Goal: Task Accomplishment & Management: Complete application form

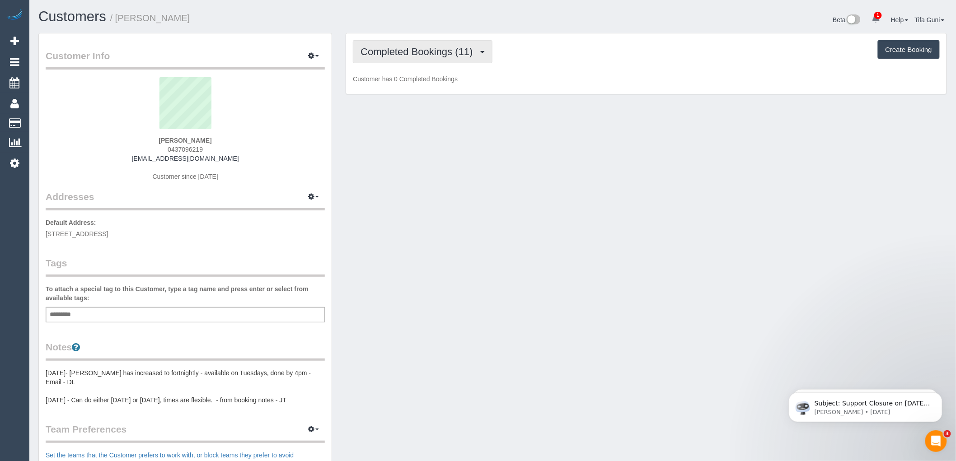
click at [453, 51] on span "Completed Bookings (11)" at bounding box center [418, 51] width 117 height 11
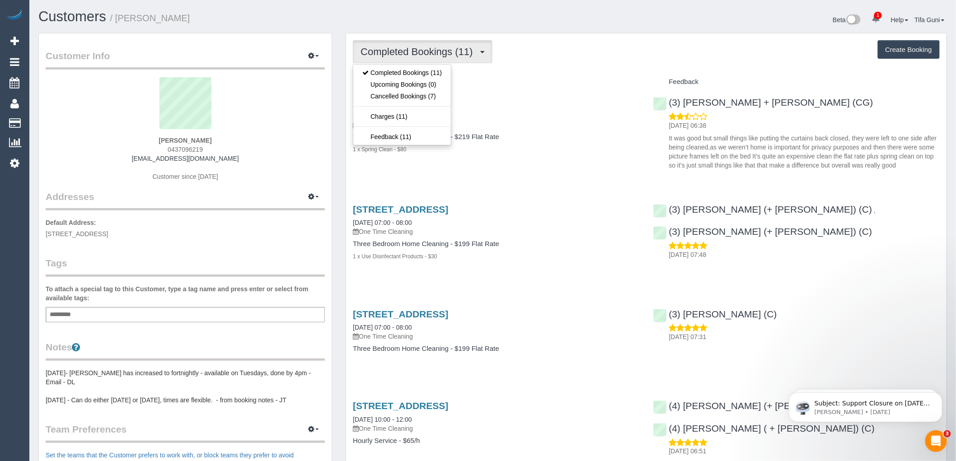
click at [481, 77] on div "Service" at bounding box center [496, 82] width 300 height 15
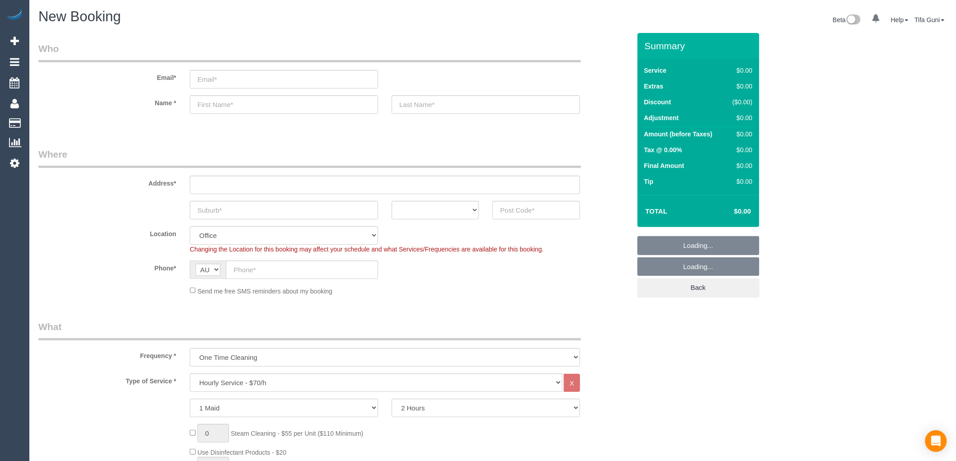
select select "object:2070"
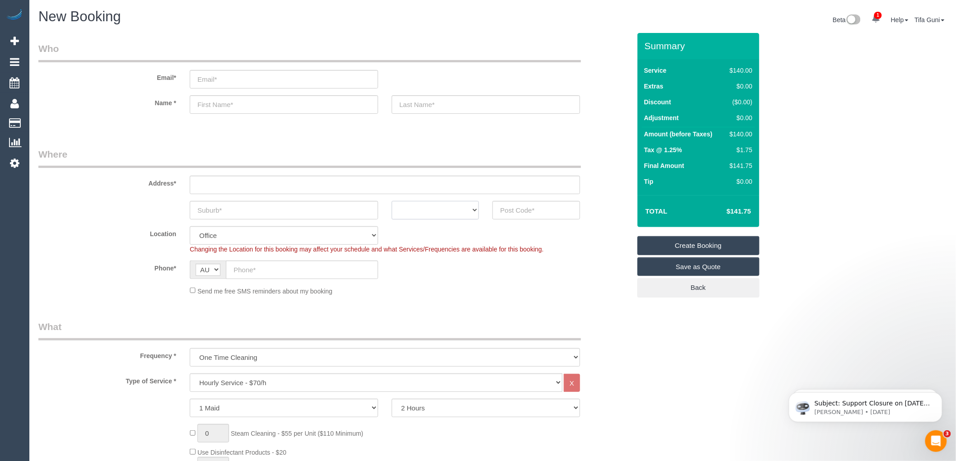
click at [454, 209] on select "ACT [GEOGRAPHIC_DATA] NT [GEOGRAPHIC_DATA] SA TAS [GEOGRAPHIC_DATA] [GEOGRAPHIC…" at bounding box center [435, 210] width 87 height 19
select select "VIC"
click at [392, 201] on select "ACT [GEOGRAPHIC_DATA] NT [GEOGRAPHIC_DATA] SA TAS [GEOGRAPHIC_DATA] [GEOGRAPHIC…" at bounding box center [435, 210] width 87 height 19
click at [233, 186] on input "text" at bounding box center [385, 185] width 390 height 19
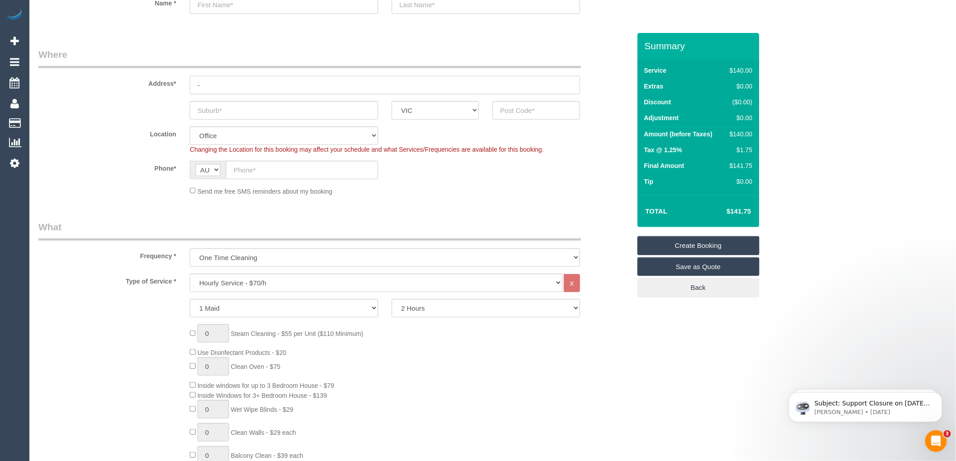
scroll to position [100, 0]
type input "-"
click at [235, 255] on select "One Time Cleaning Weekly - 10% Off - 10.00% (0% for the First Booking) Fortnigh…" at bounding box center [385, 257] width 390 height 19
click at [535, 373] on div "0 Steam Cleaning - $55 per Unit ($110 Minimum) Use Disinfectant Products - $20 …" at bounding box center [410, 457] width 454 height 267
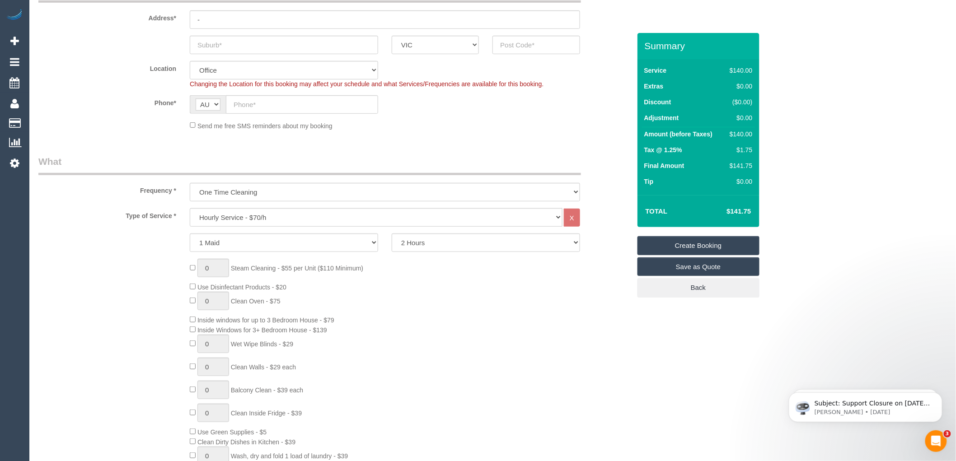
scroll to position [165, 0]
click at [233, 192] on select "One Time Cleaning Weekly - 10% Off - 10.00% (0% for the First Booking) Fortnigh…" at bounding box center [385, 192] width 390 height 19
select select "object:2071"
click at [190, 184] on select "One Time Cleaning Weekly - 10% Off - 10.00% (0% for the First Booking) Fortnigh…" at bounding box center [385, 192] width 390 height 19
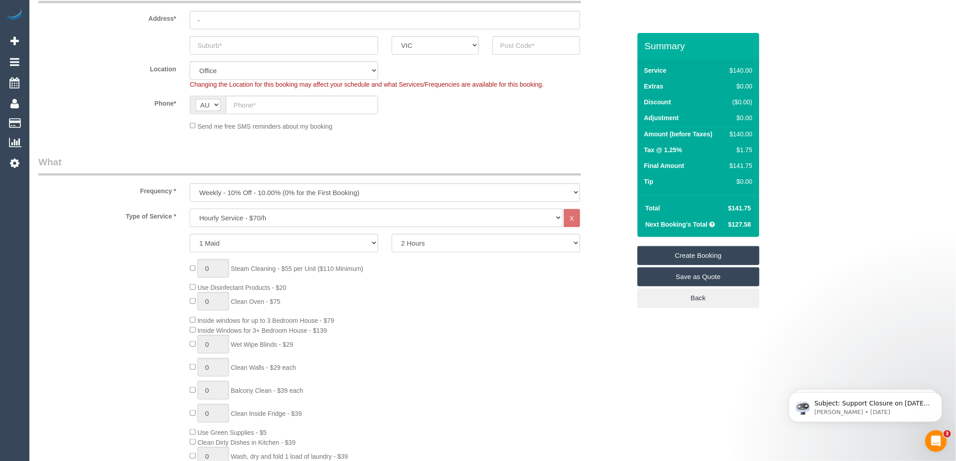
click at [223, 217] on select "Hourly Service - $70/h Hourly Service - $65/h Hourly Service - $60/h Hourly Ser…" at bounding box center [376, 218] width 373 height 19
select select "212"
click at [190, 209] on select "Hourly Service - $70/h Hourly Service - $65/h Hourly Service - $60/h Hourly Ser…" at bounding box center [376, 218] width 373 height 19
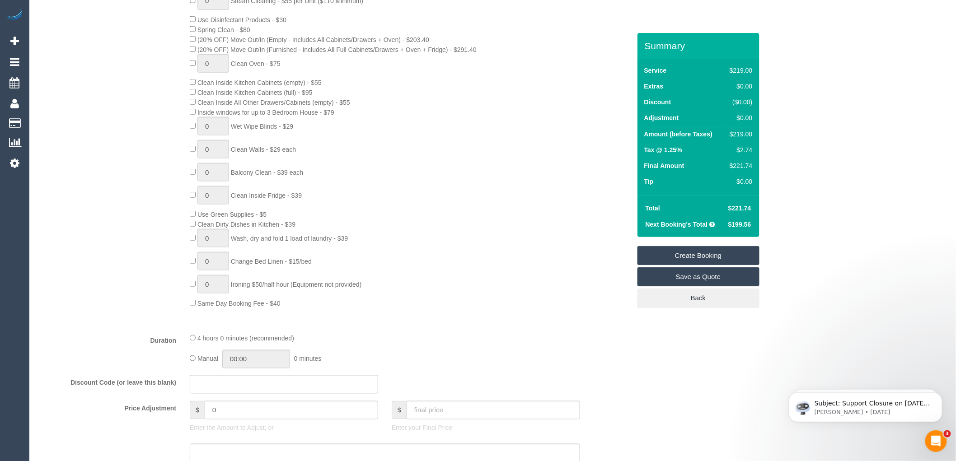
scroll to position [416, 0]
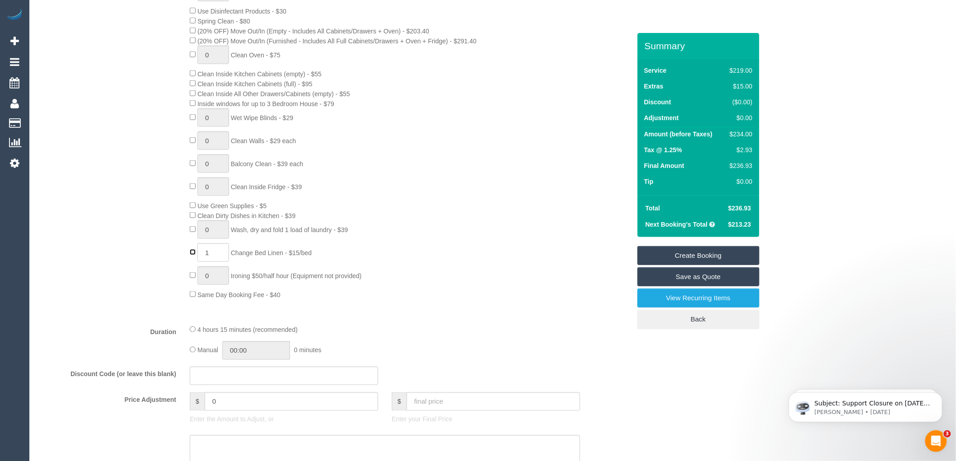
type input "0"
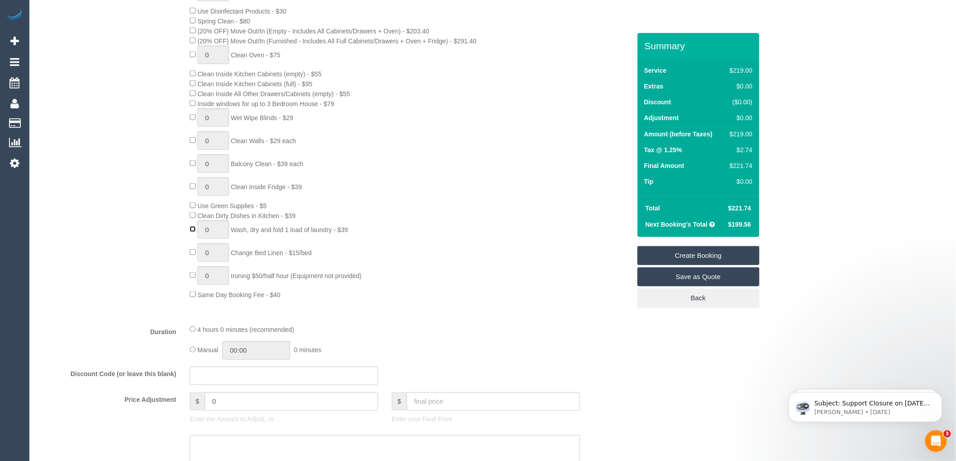
type input "1"
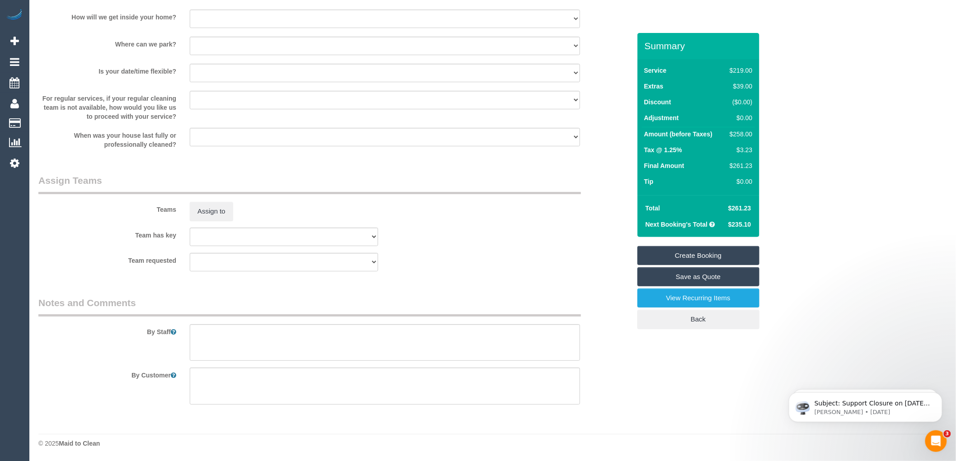
scroll to position [1247, 0]
click at [218, 339] on textarea at bounding box center [385, 342] width 390 height 37
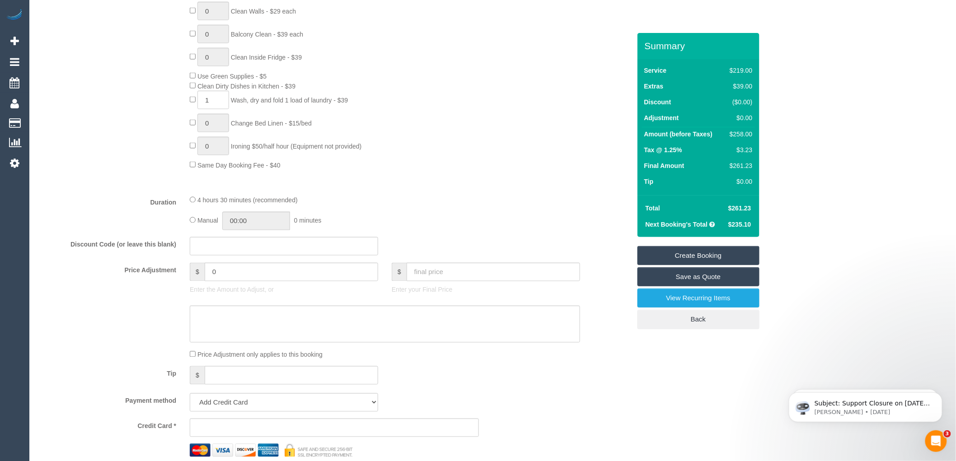
scroll to position [644, 0]
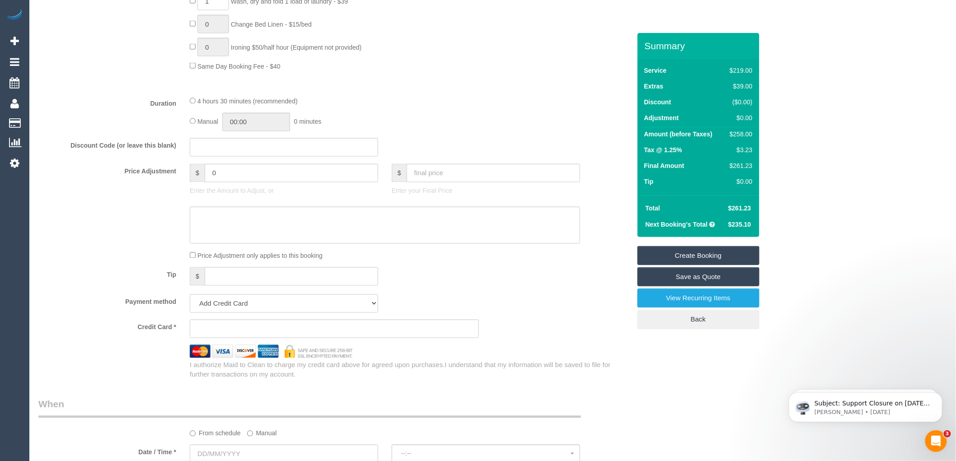
type textarea "empty water tank of the washing machine and back in"
click at [218, 182] on input "0" at bounding box center [291, 173] width 173 height 19
type input "-10"
click at [629, 127] on div "Duration 4 hours 30 minutes (recommended) Manual 00:00 0 minutes" at bounding box center [335, 113] width 606 height 35
click at [487, 124] on div "Manual 00:00 0 minutes" at bounding box center [385, 122] width 390 height 19
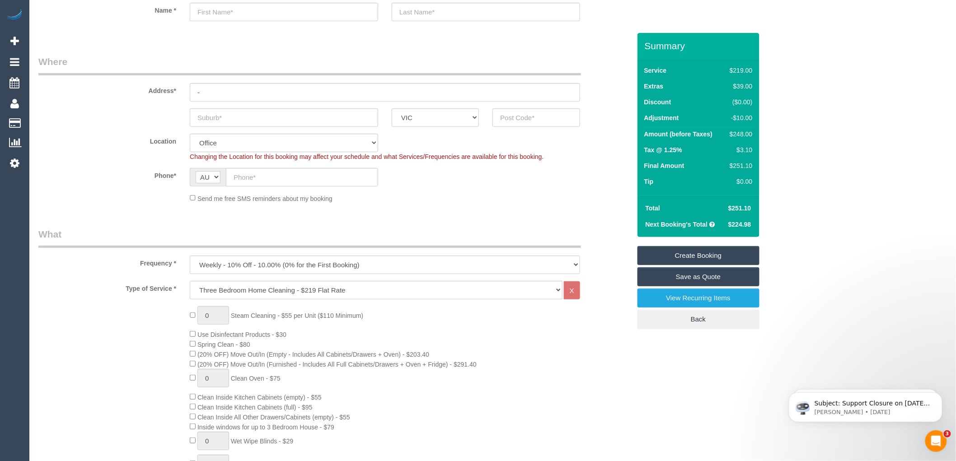
scroll to position [143, 0]
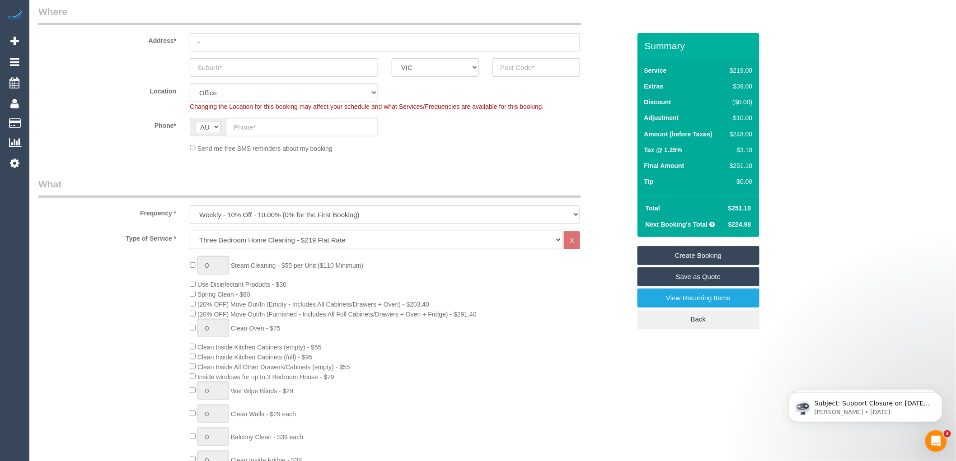
click at [279, 237] on select "Hourly Service - $70/h Hourly Service - $65/h Hourly Service - $60/h Hourly Ser…" at bounding box center [376, 240] width 373 height 19
click at [288, 266] on span "Steam Cleaning - $55 per Unit ($110 Minimum)" at bounding box center [297, 265] width 132 height 7
click at [227, 220] on select "One Time Cleaning Weekly - 10% Off - 10.00% (0% for the First Booking) Fortnigh…" at bounding box center [385, 214] width 390 height 19
select select "object:2070"
click at [190, 206] on select "One Time Cleaning Weekly - 10% Off - 10.00% (0% for the First Booking) Fortnigh…" at bounding box center [385, 214] width 390 height 19
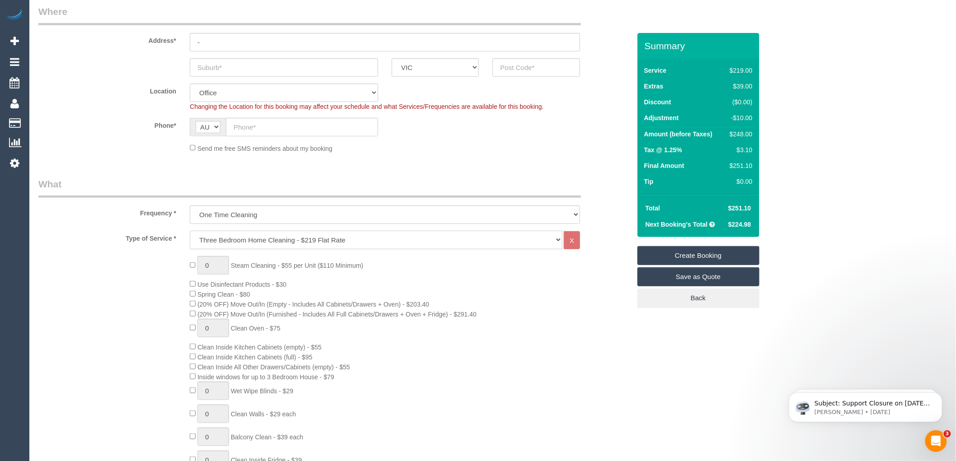
click at [233, 239] on select "Hourly Service - $70/h Hourly Service - $65/h Hourly Service - $60/h Hourly Ser…" at bounding box center [376, 240] width 373 height 19
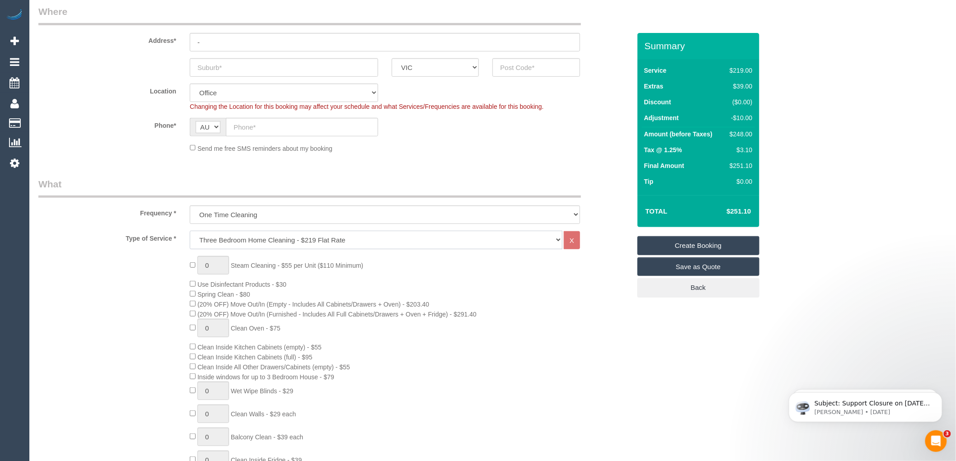
select select "209"
click at [190, 231] on select "Hourly Service - $70/h Hourly Service - $65/h Hourly Service - $60/h Hourly Ser…" at bounding box center [376, 240] width 373 height 19
select select "1"
select select "120"
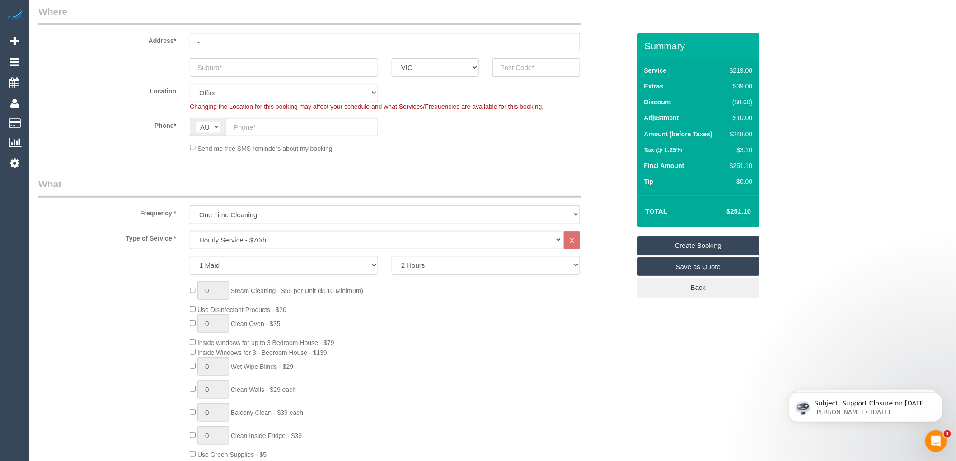
click at [592, 133] on div "Phone* AF AL DZ AD AO AI AQ AG AR AM AW AU AT AZ BS BH BD BB BY BE BZ BJ BM BT …" at bounding box center [335, 127] width 606 height 19
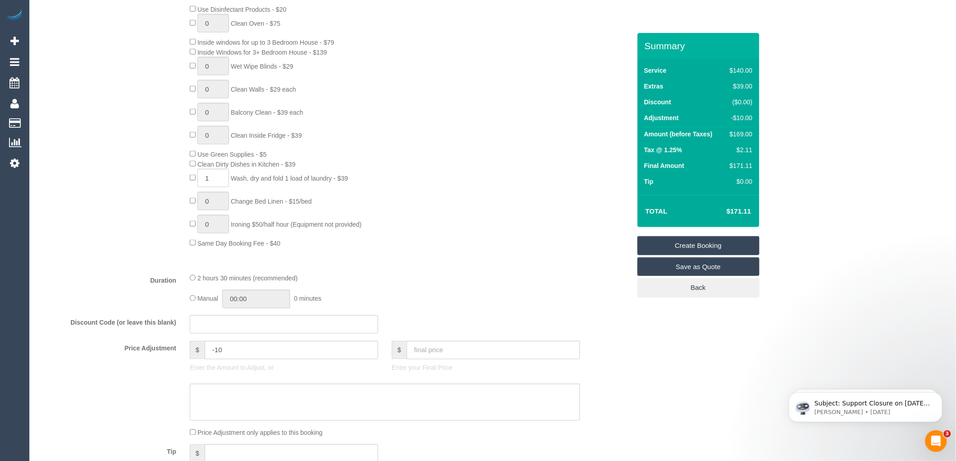
scroll to position [544, 0]
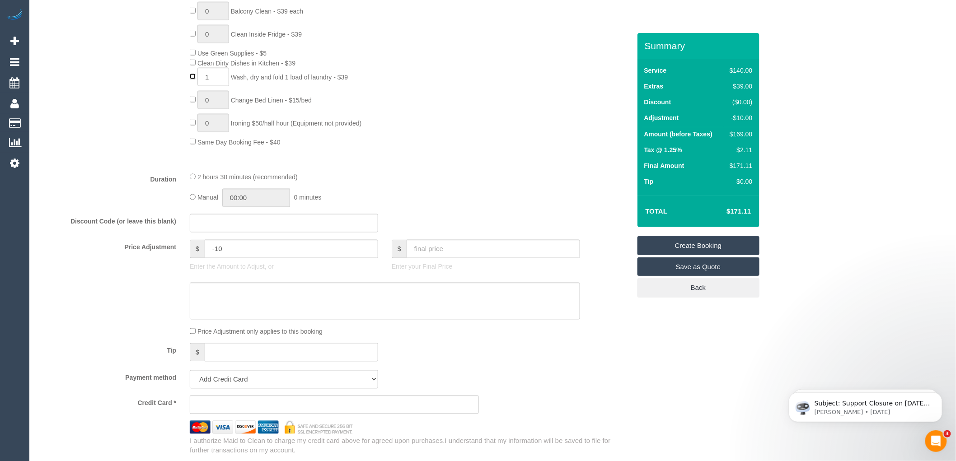
type input "0"
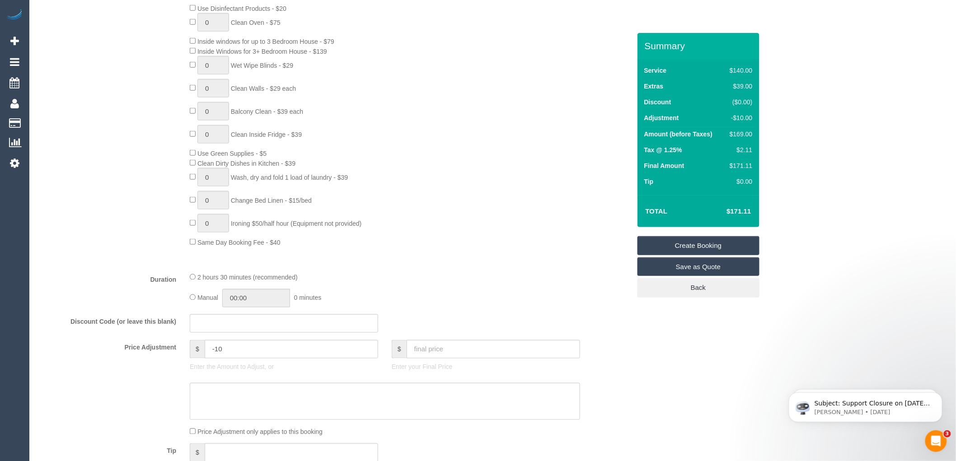
click at [573, 131] on div "0 Steam Cleaning - $55 per Unit ($110 Minimum) Use Disinfectant Products - $20 …" at bounding box center [410, 113] width 454 height 267
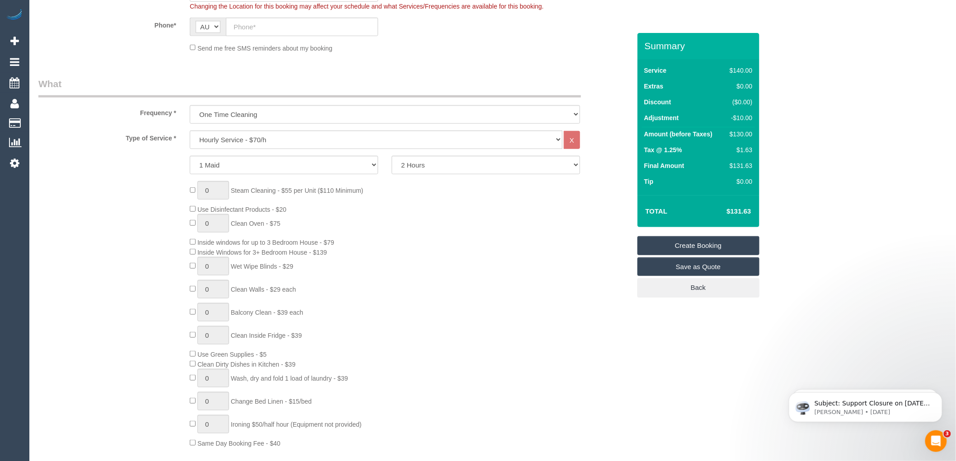
scroll to position [193, 0]
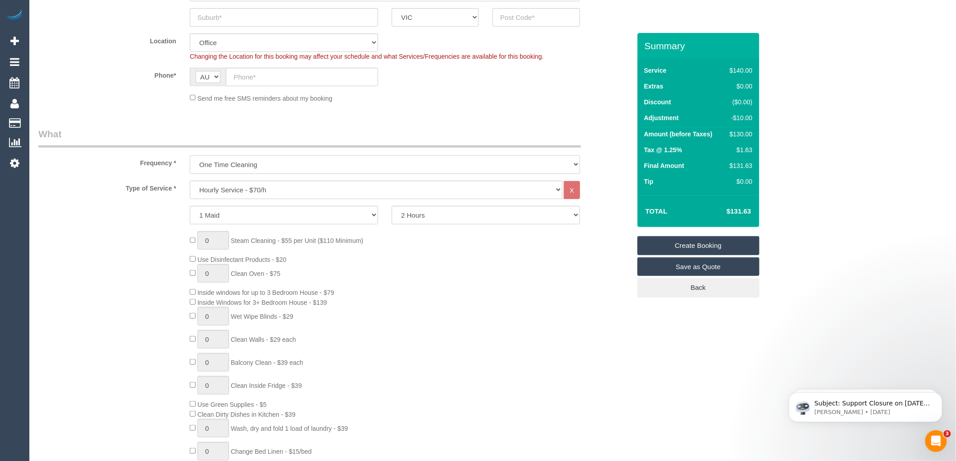
click at [260, 163] on select "One Time Cleaning Weekly - 10% Off - 10.00% (0% for the First Booking) Fortnigh…" at bounding box center [385, 164] width 390 height 19
click at [190, 156] on select "One Time Cleaning Weekly - 10% Off - 10.00% (0% for the First Booking) Fortnigh…" at bounding box center [385, 164] width 390 height 19
click at [503, 260] on div "0 Steam Cleaning - $55 per Unit ($110 Minimum) Use Disinfectant Products - $20 …" at bounding box center [410, 364] width 454 height 267
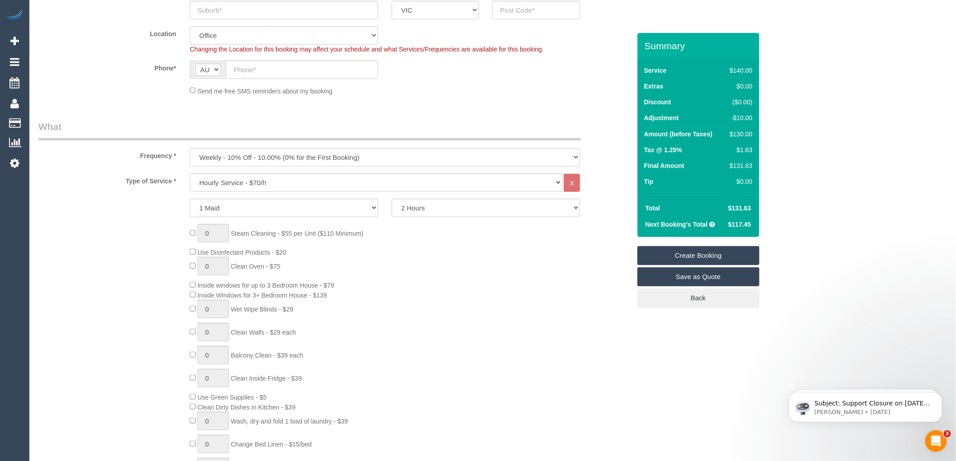
scroll to position [201, 0]
click at [238, 157] on select "One Time Cleaning Weekly - 10% Off - 10.00% (0% for the First Booking) Fortnigh…" at bounding box center [385, 157] width 390 height 19
select select "object:2070"
click at [190, 148] on select "One Time Cleaning Weekly - 10% Off - 10.00% (0% for the First Booking) Fortnigh…" at bounding box center [385, 157] width 390 height 19
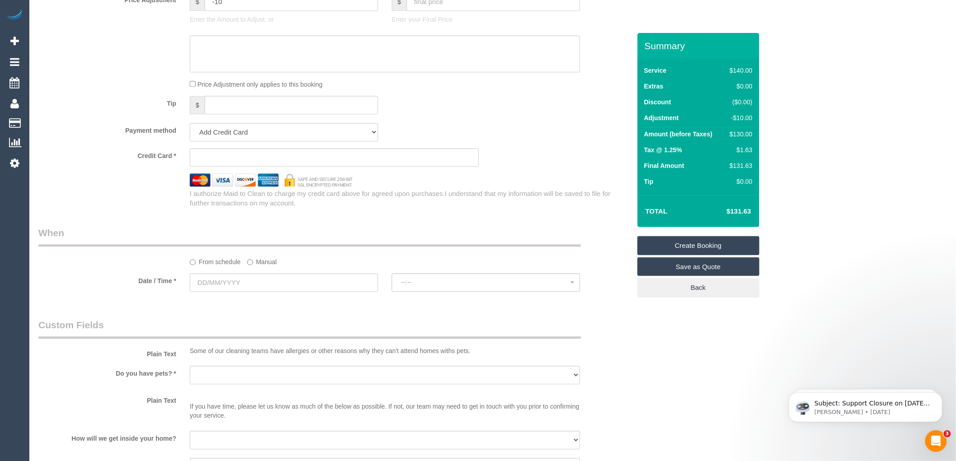
scroll to position [803, 0]
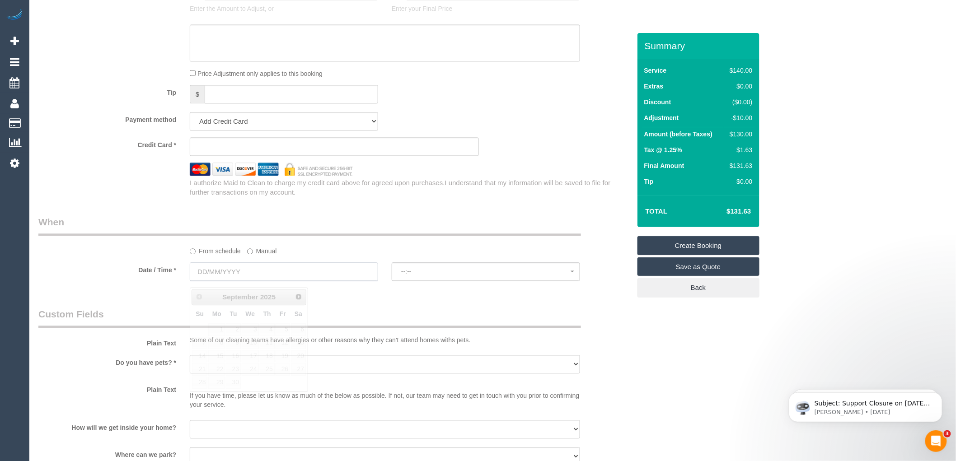
click at [250, 273] on input "text" at bounding box center [284, 271] width 188 height 19
click at [336, 249] on div "From schedule Manual" at bounding box center [385, 249] width 404 height 12
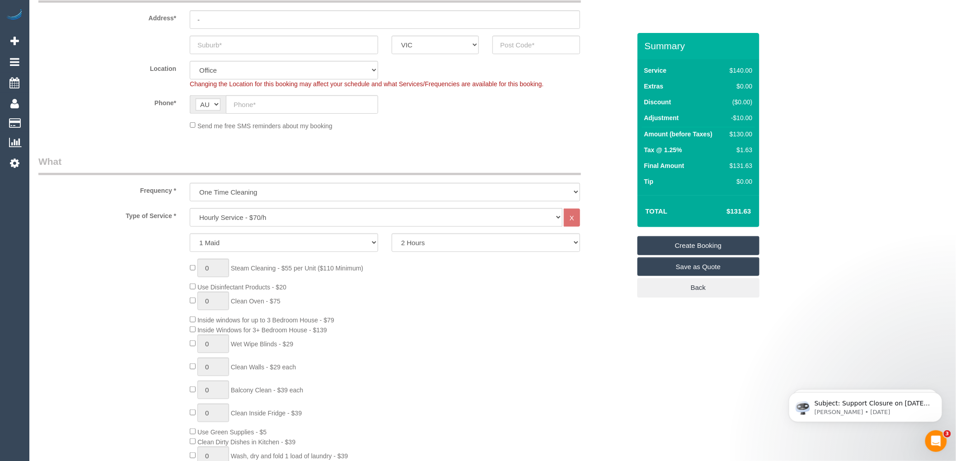
scroll to position [50, 0]
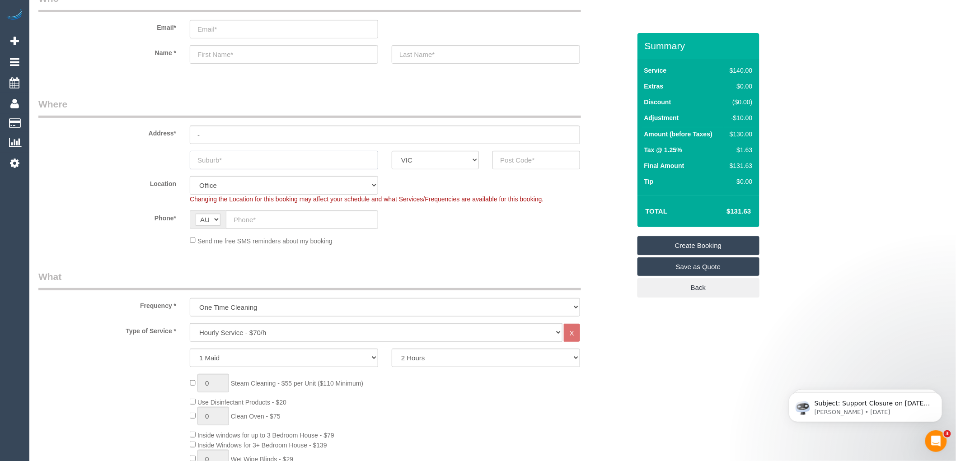
click at [201, 157] on input "text" at bounding box center [284, 160] width 188 height 19
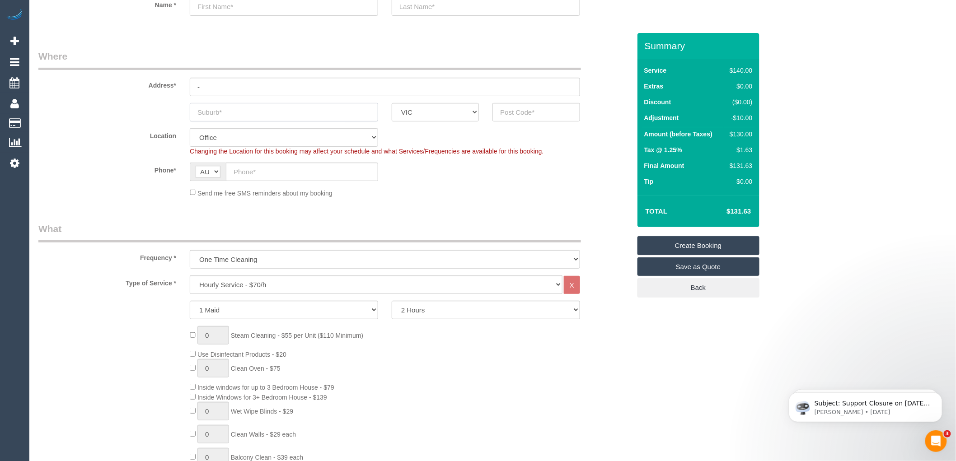
scroll to position [100, 0]
click at [522, 112] on input "text" at bounding box center [535, 110] width 87 height 19
type input "3004"
click at [227, 115] on input "text" at bounding box center [284, 110] width 188 height 19
type input "me"
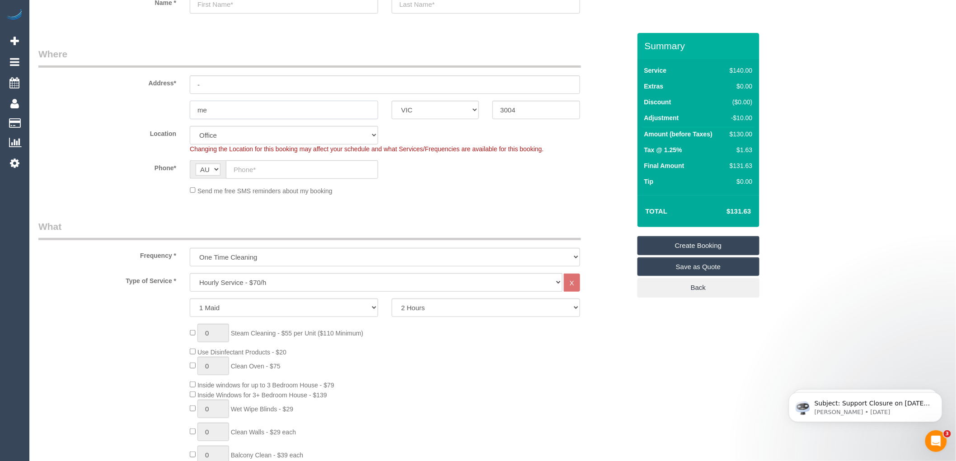
select select "54"
type input "[PERSON_NAME]"
select select "object:2334"
type input "m"
type input "[GEOGRAPHIC_DATA]"
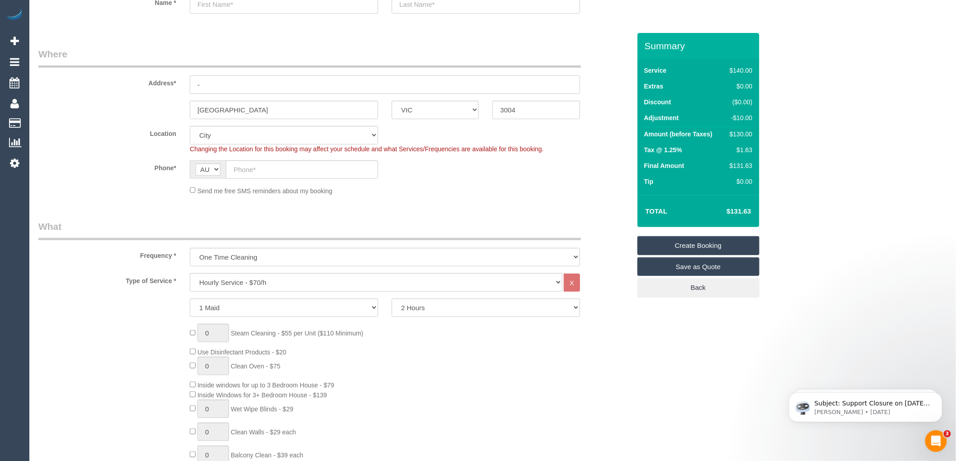
click at [202, 83] on input "-" at bounding box center [385, 84] width 390 height 19
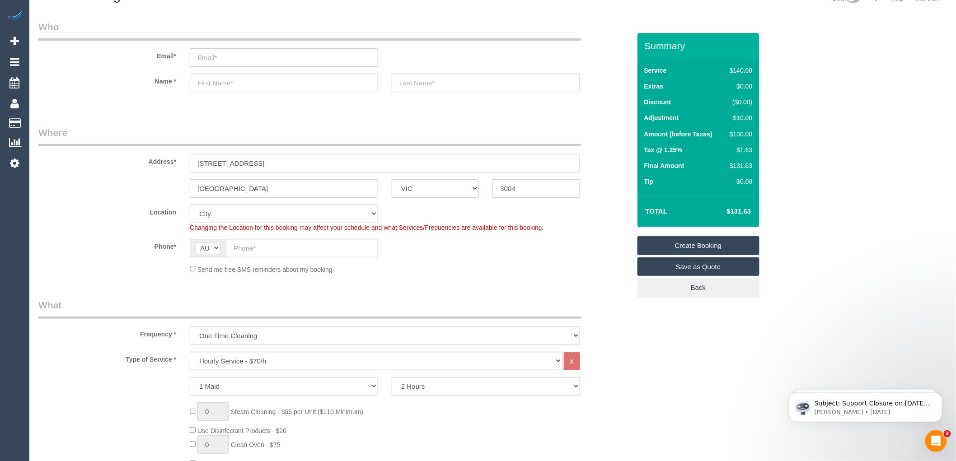
scroll to position [0, 0]
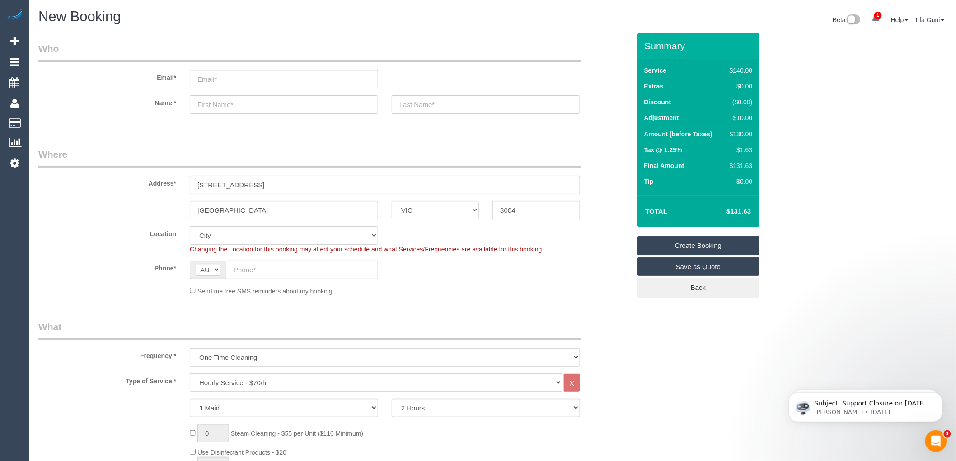
type input "[STREET_ADDRESS]"
click at [206, 108] on input "text" at bounding box center [284, 104] width 188 height 19
click at [427, 102] on input "text" at bounding box center [486, 104] width 188 height 19
click at [196, 102] on input "[PERSON_NAME]" at bounding box center [284, 104] width 188 height 19
type input "[PERSON_NAME]"
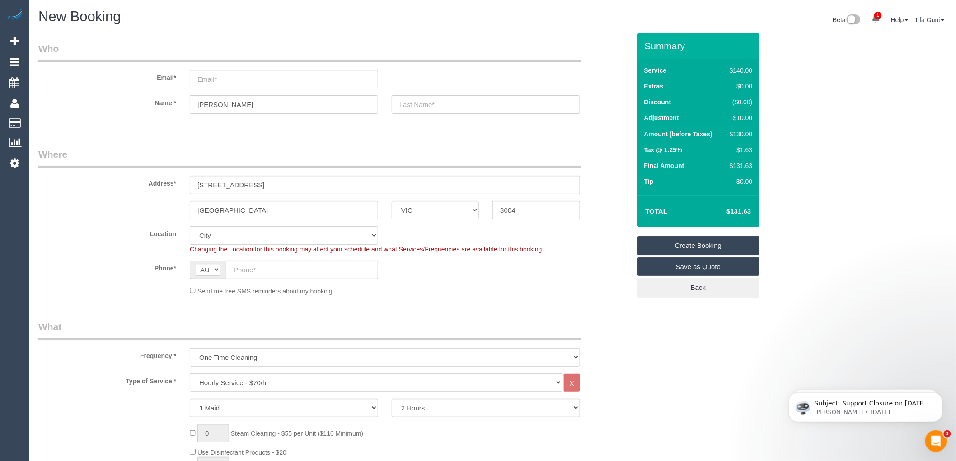
click at [251, 118] on sui-booking-customer "Email* Name * [GEOGRAPHIC_DATA]" at bounding box center [334, 82] width 592 height 81
click at [406, 103] on input "text" at bounding box center [486, 104] width 188 height 19
type input "[PERSON_NAME]"
click at [205, 81] on input "email" at bounding box center [284, 79] width 188 height 19
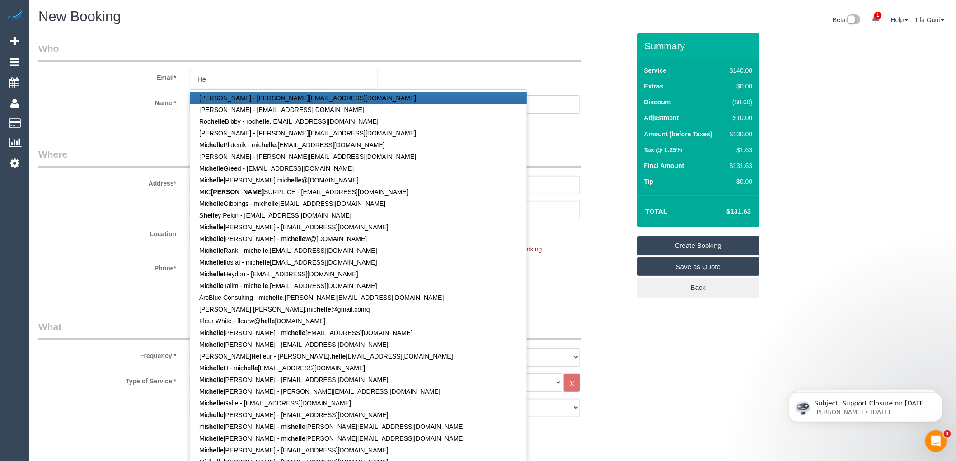
type input "H"
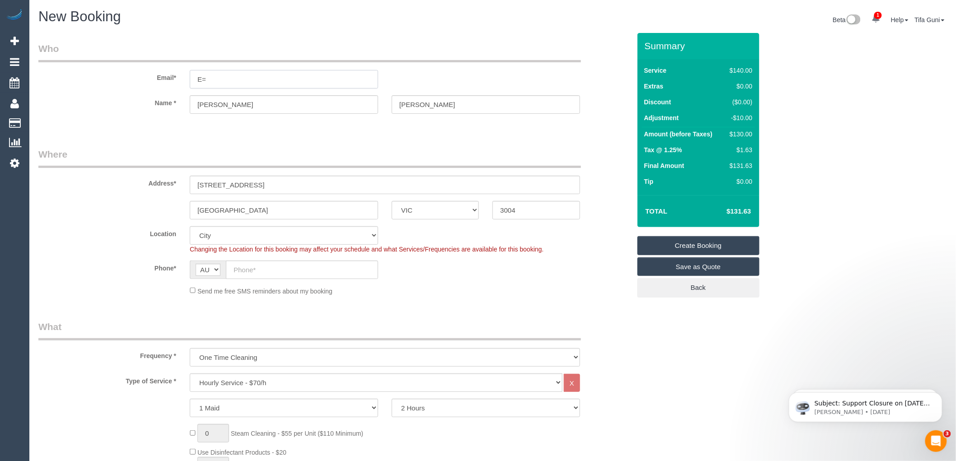
type input "E"
click at [220, 77] on input "[EMAIL_ADDRESS][DOMAIN_NAME]" at bounding box center [284, 79] width 188 height 19
click at [219, 78] on input "[EMAIL_ADDRESS][DOMAIN_NAME]" at bounding box center [284, 79] width 188 height 19
click at [274, 80] on input "[EMAIL_ADDRESS][DOMAIN_NAME]" at bounding box center [284, 79] width 188 height 19
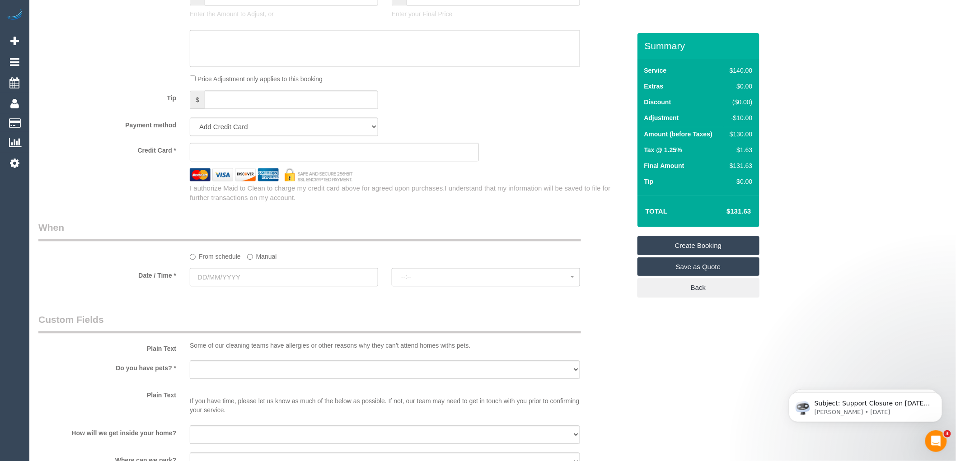
scroll to position [803, 0]
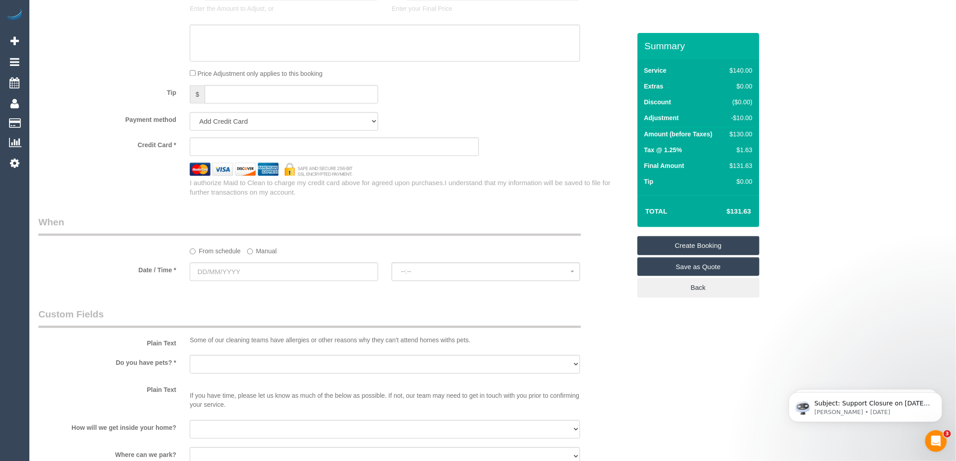
type input "[EMAIL_ADDRESS][DOMAIN_NAME]"
click at [231, 276] on input "text" at bounding box center [284, 271] width 188 height 19
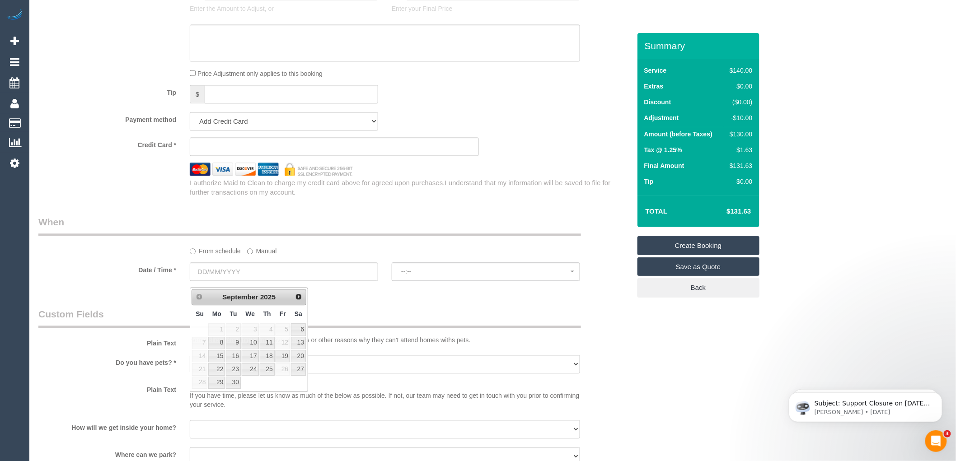
click at [519, 126] on div "Payment method Add Credit Card Cash Check Paypal" at bounding box center [335, 121] width 606 height 19
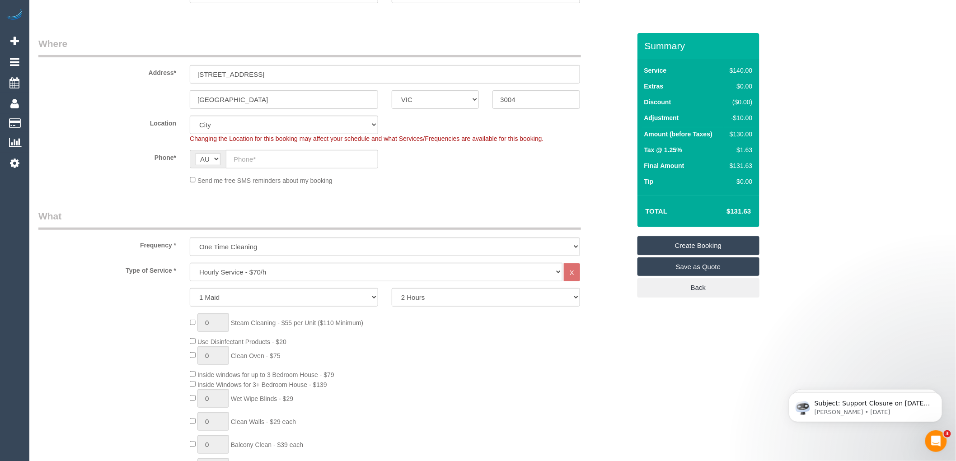
scroll to position [150, 0]
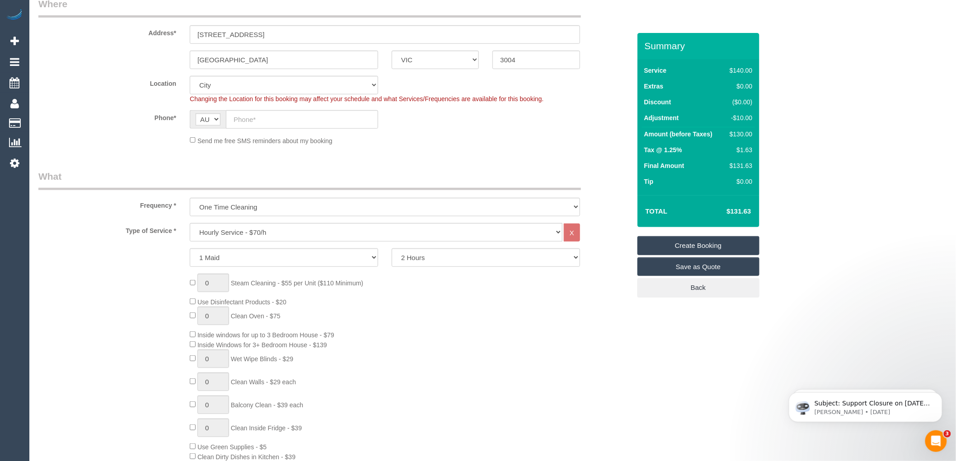
click at [529, 142] on div "Send me free SMS reminders about my booking" at bounding box center [385, 140] width 404 height 10
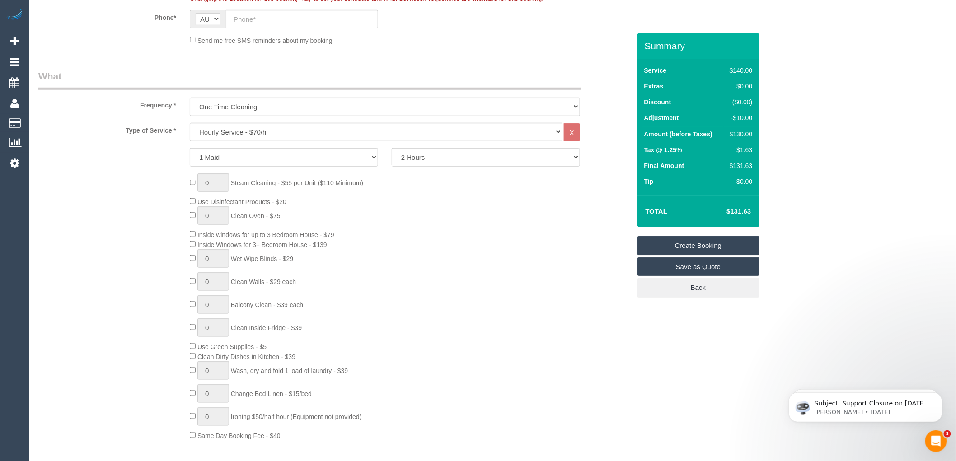
scroll to position [50, 0]
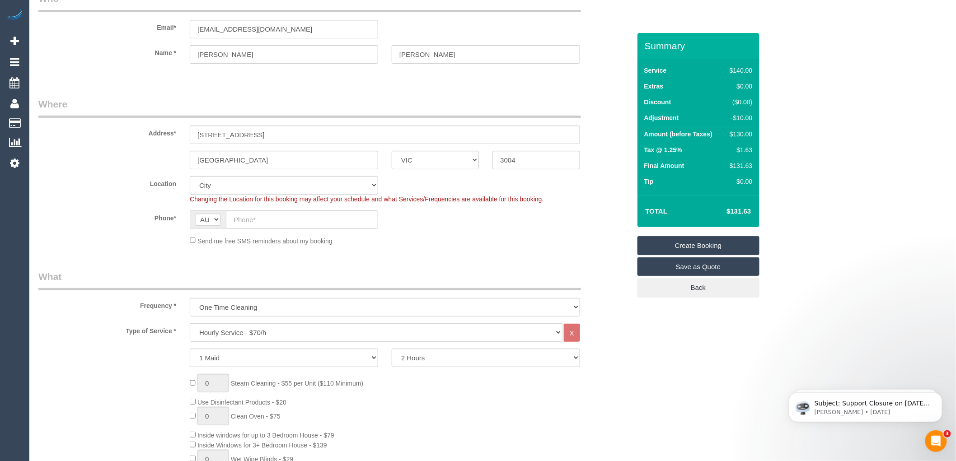
click at [512, 224] on div "Phone* AF AL DZ AD AO AI AQ AG AR AM AW AU AT AZ BS BH BD BB BY BE BZ BJ BM BT …" at bounding box center [335, 219] width 606 height 19
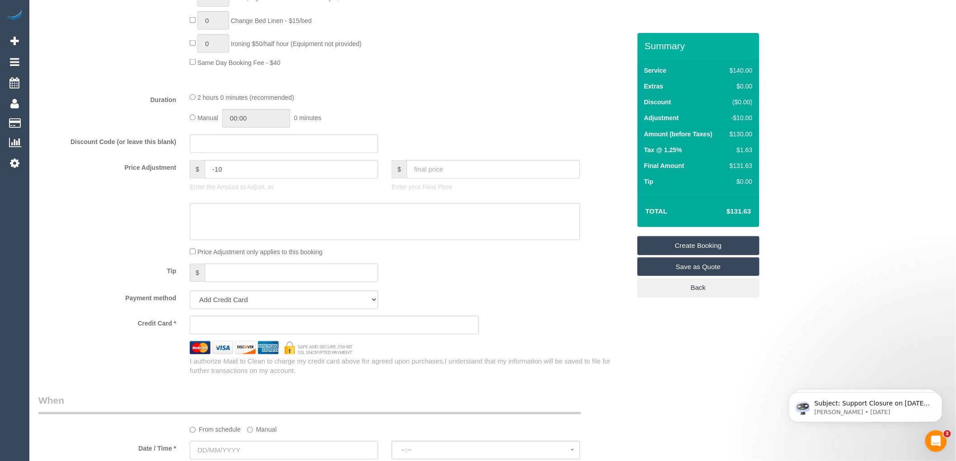
scroll to position [652, 0]
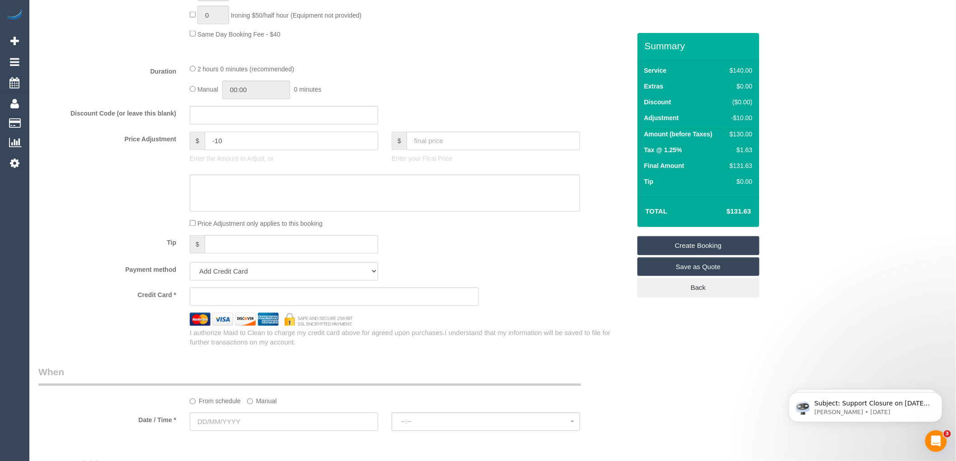
click at [238, 149] on input "-10" at bounding box center [291, 141] width 173 height 19
type input "-"
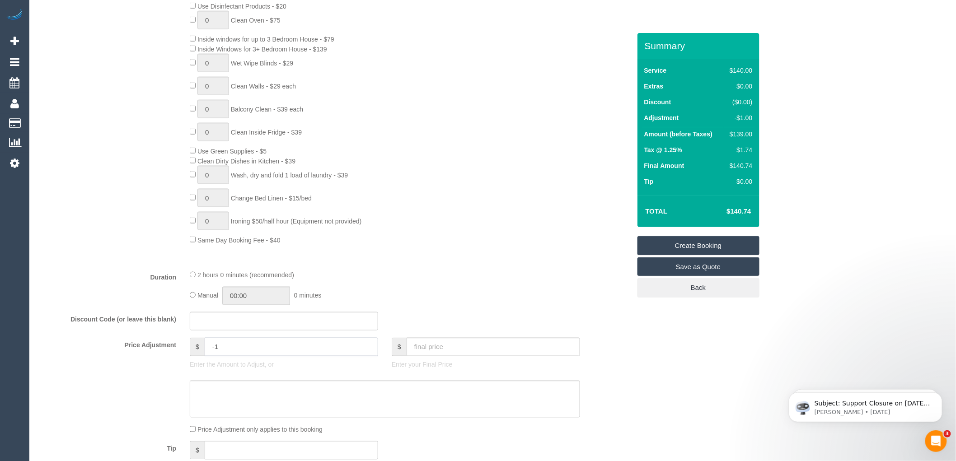
scroll to position [301, 0]
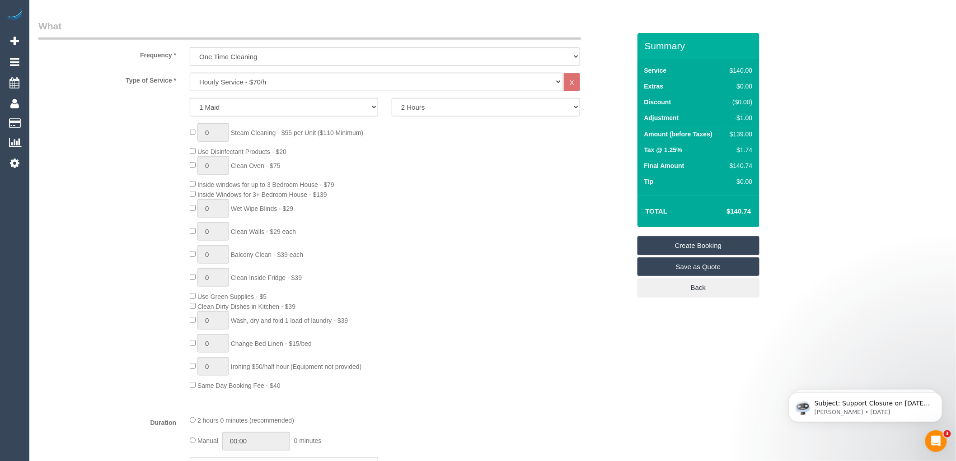
click at [446, 223] on div "0 Steam Cleaning - $55 per Unit ($110 Minimum) Use Disinfectant Products - $20 …" at bounding box center [410, 256] width 454 height 267
click at [522, 216] on div "0 Steam Cleaning - $55 per Unit ($110 Minimum) Use Disinfectant Products - $20 …" at bounding box center [410, 256] width 454 height 267
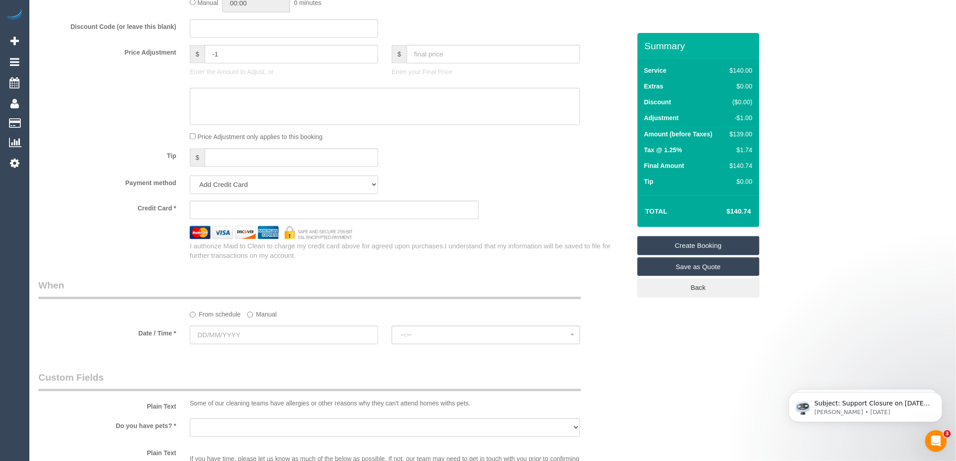
scroll to position [702, 0]
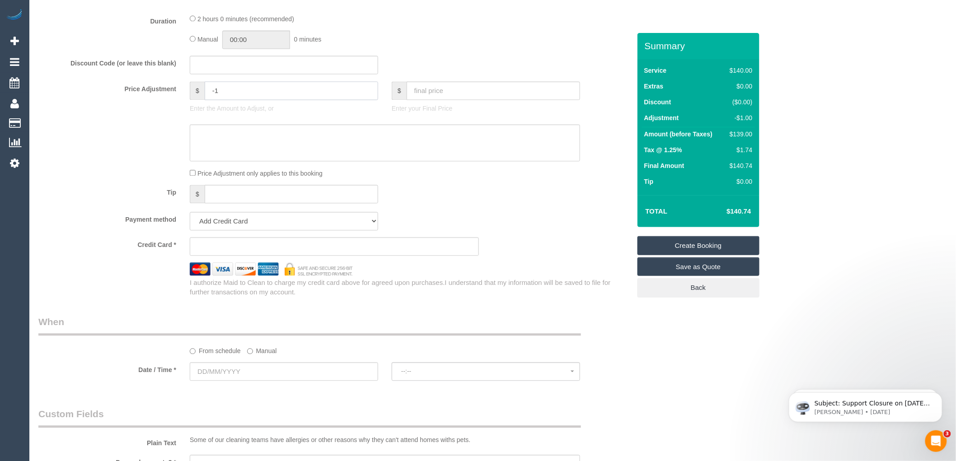
click at [224, 93] on input "-1" at bounding box center [291, 91] width 173 height 19
type input "-"
click at [485, 47] on div "Manual 00:00 0 minutes" at bounding box center [385, 40] width 390 height 19
click at [597, 126] on sui-booking-price-adjustment "Price Adjustment $ Enter the Amount to Adjust, or $ Enter your Final Price Pric…" at bounding box center [334, 130] width 592 height 97
type input "0"
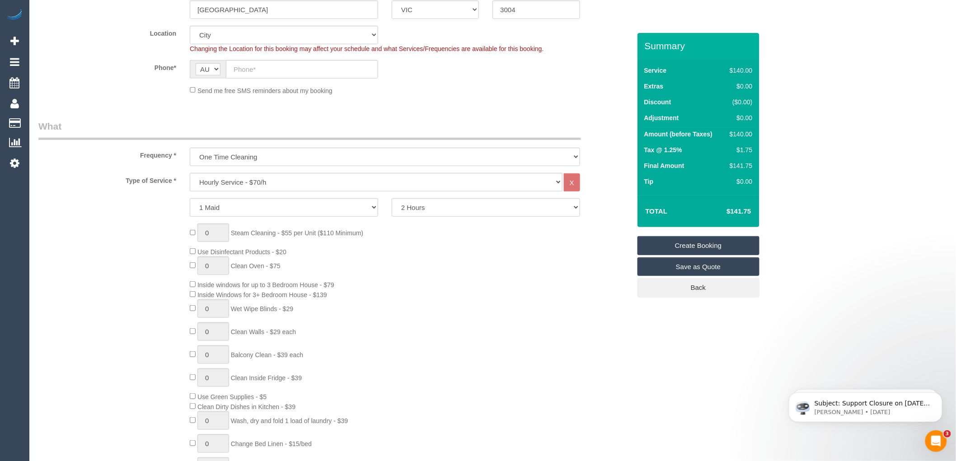
scroll to position [150, 0]
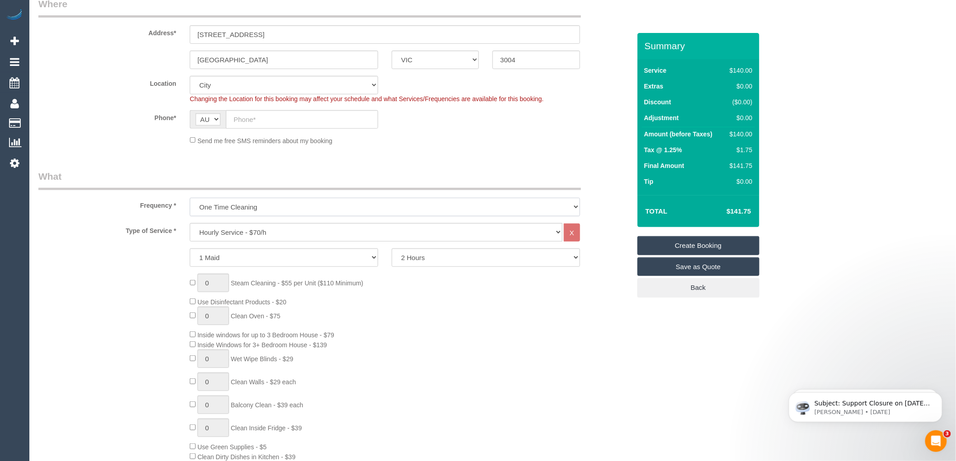
click at [225, 210] on select "One Time Cleaning Weekly - 10% Off - 10.00% (0% for the First Booking) Fortnigh…" at bounding box center [385, 207] width 390 height 19
select select "object:2335"
click at [190, 198] on select "One Time Cleaning Weekly - 10% Off - 10.00% (0% for the First Booking) Fortnigh…" at bounding box center [385, 207] width 390 height 19
click at [359, 295] on div "0 Steam Cleaning - $55 per Unit ($110 Minimum) Use Disinfectant Products - $20 …" at bounding box center [410, 407] width 454 height 267
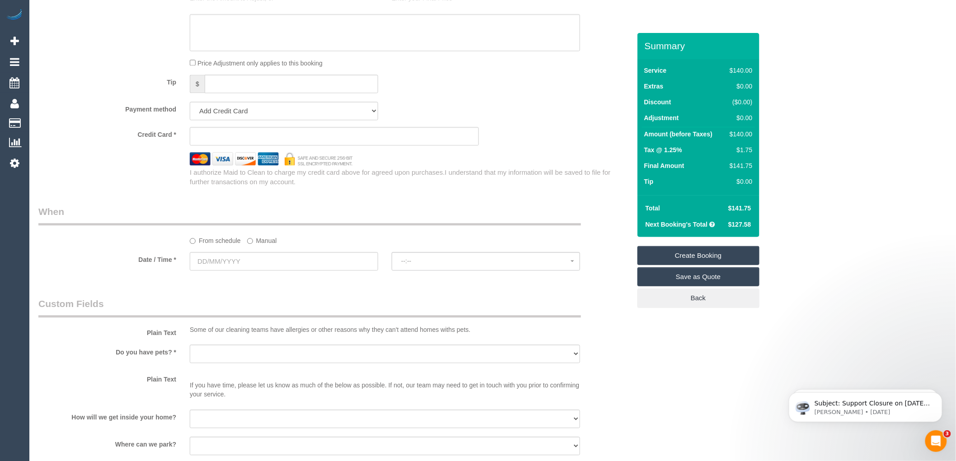
scroll to position [903, 0]
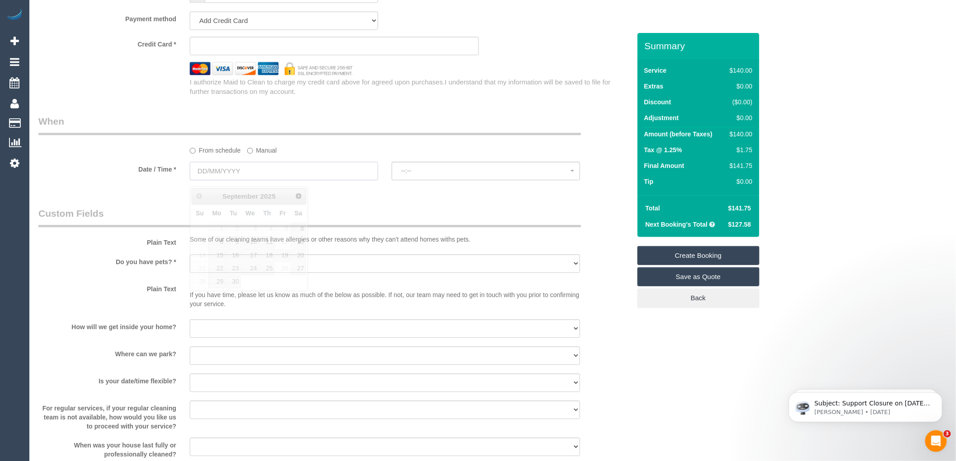
click at [221, 172] on input "text" at bounding box center [284, 171] width 188 height 19
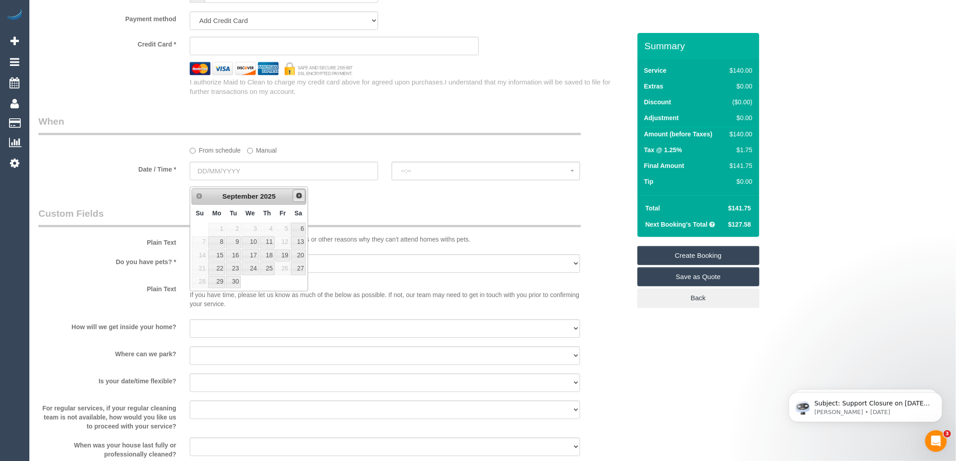
click at [296, 196] on span "Next" at bounding box center [298, 195] width 7 height 7
click at [285, 241] on link "7" at bounding box center [282, 242] width 14 height 12
type input "[DATE]"
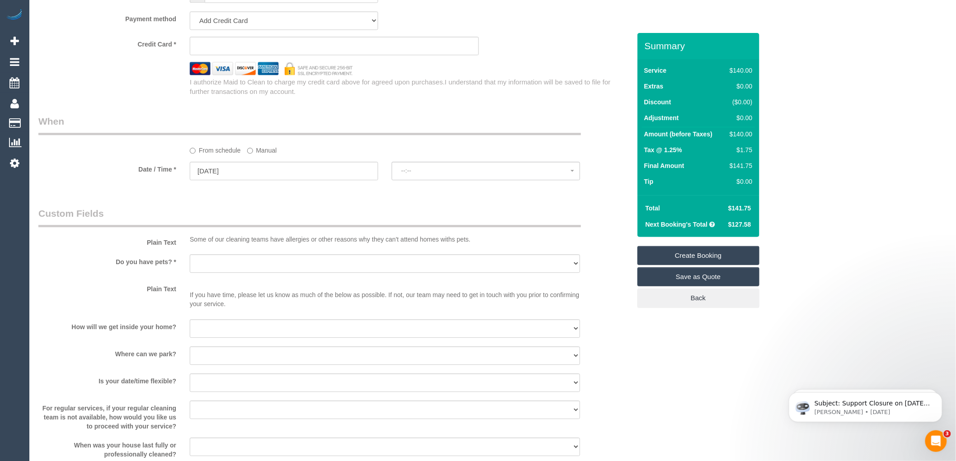
select select "spot1"
click at [420, 174] on span "07:00 - 08:00" at bounding box center [485, 170] width 169 height 7
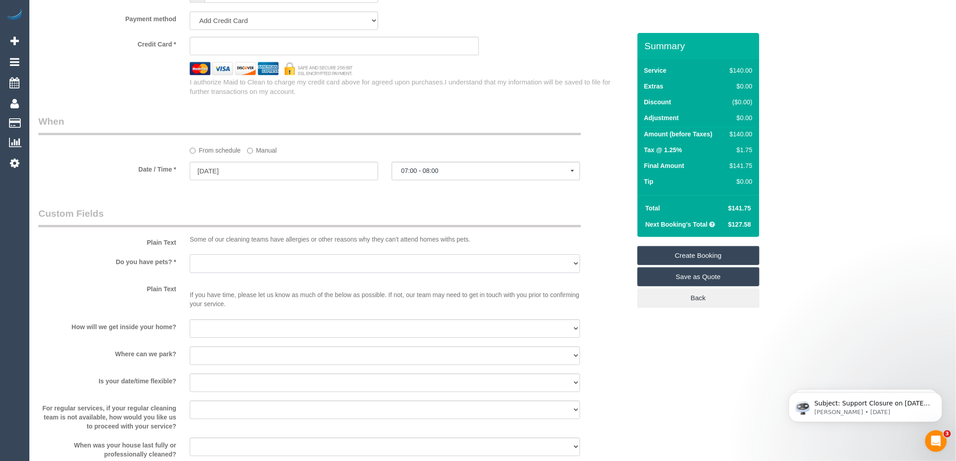
click at [230, 268] on select "Yes - Cats Yes - Dogs No pets Yes - Dogs and Cats Yes - Other" at bounding box center [385, 263] width 390 height 19
select select "number:28"
click at [190, 261] on select "Yes - Cats Yes - Dogs No pets Yes - Dogs and Cats Yes - Other" at bounding box center [385, 263] width 390 height 19
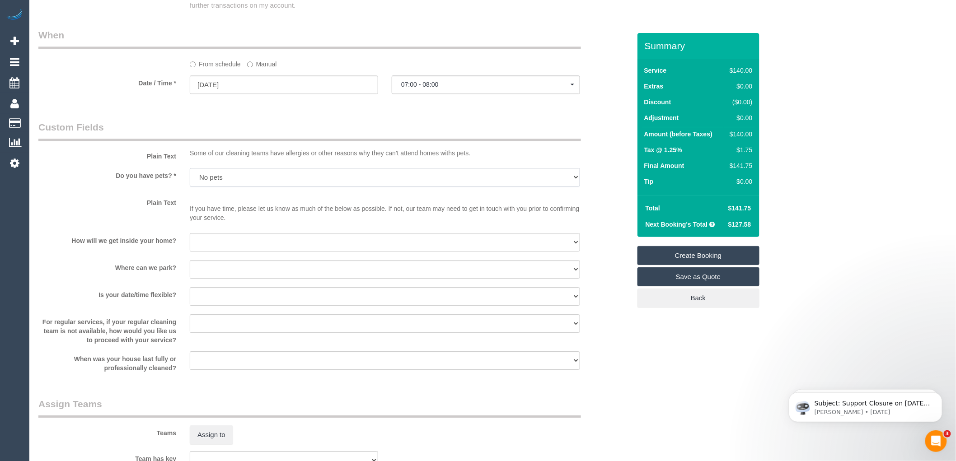
scroll to position [1004, 0]
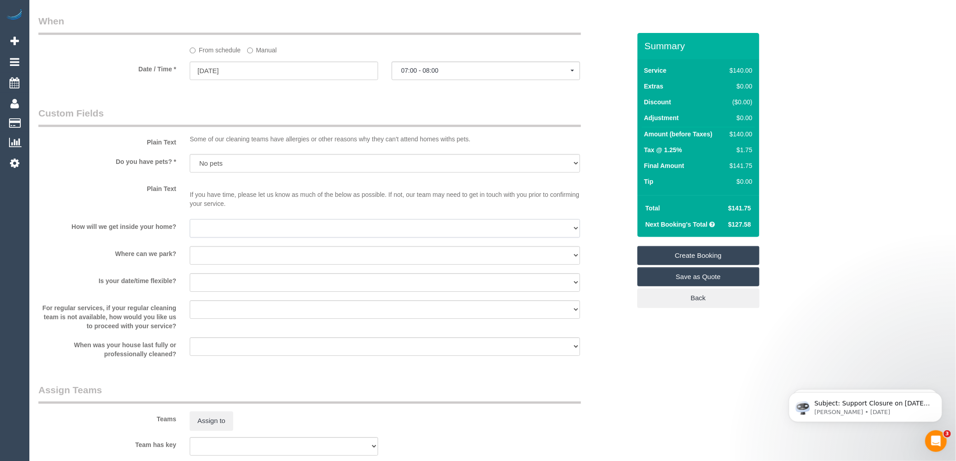
click at [211, 233] on select "I will be home Key will be left (please provide details below) Lock box/Access …" at bounding box center [385, 228] width 390 height 19
select select "number:14"
click at [190, 225] on select "I will be home Key will be left (please provide details below) Lock box/Access …" at bounding box center [385, 228] width 390 height 19
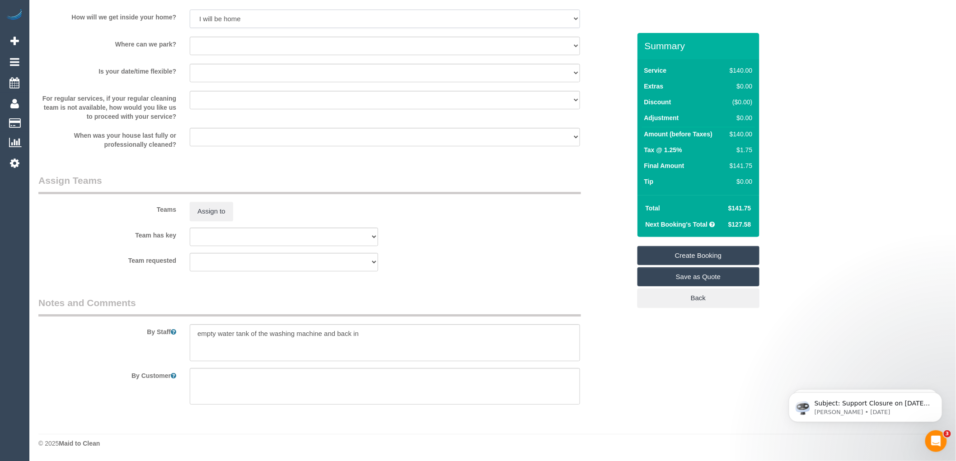
scroll to position [1219, 0]
click at [389, 331] on textarea at bounding box center [385, 342] width 390 height 37
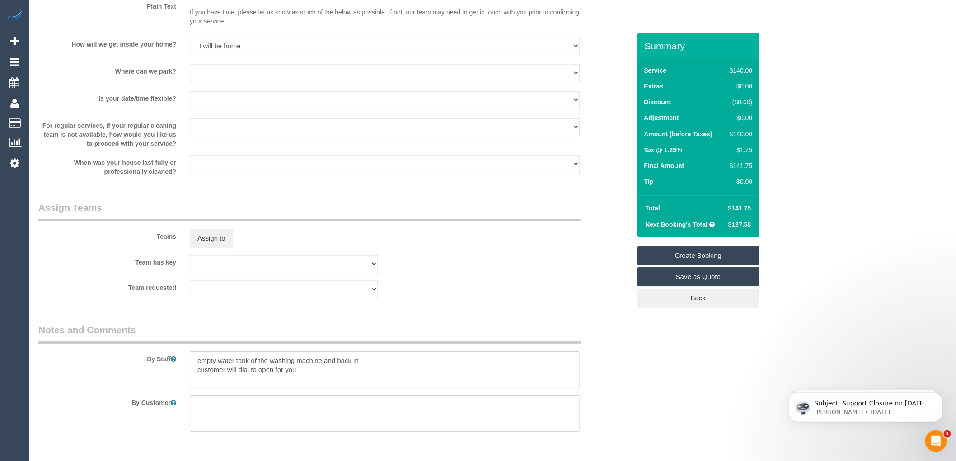
scroll to position [1168, 0]
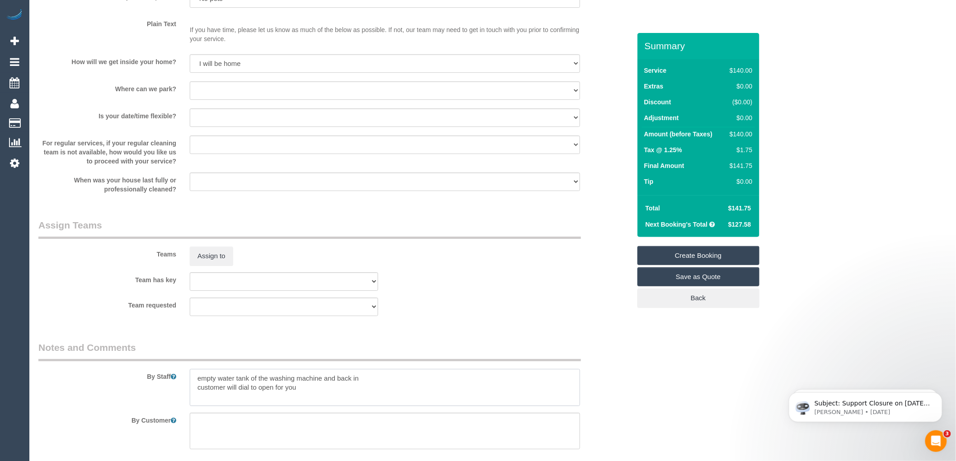
type textarea "empty water tank of the washing machine and back in customer will dial to open …"
click at [240, 94] on select "I will provide parking on-site Free street parking Paid street parking (cost wi…" at bounding box center [385, 90] width 390 height 19
select select "number:18"
click at [190, 87] on select "I will provide parking on-site Free street parking Paid street parking (cost wi…" at bounding box center [385, 90] width 390 height 19
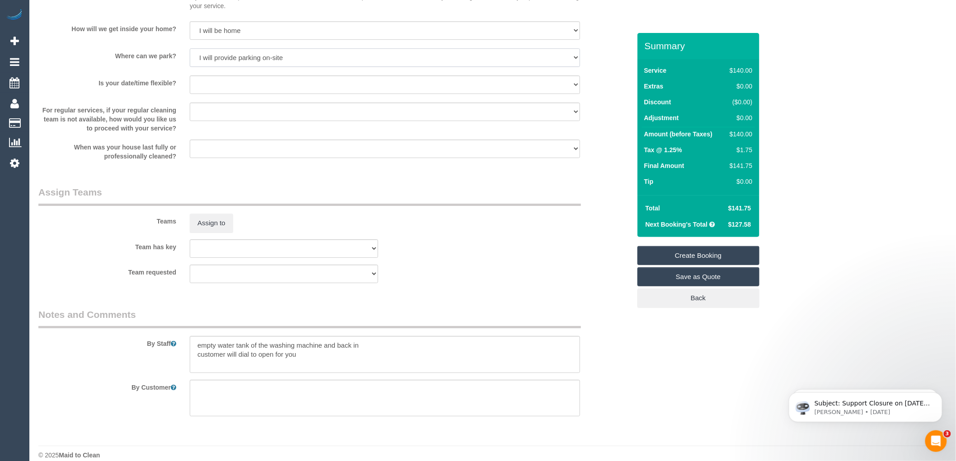
scroll to position [1219, 0]
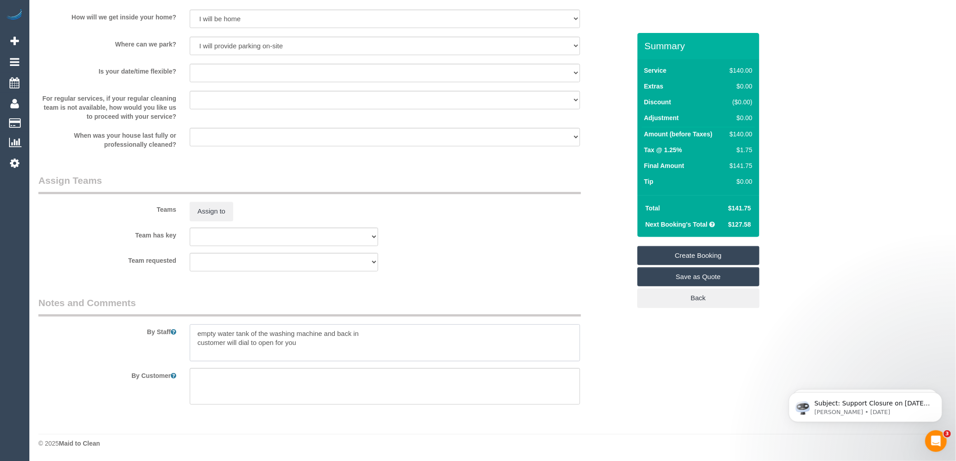
click at [303, 344] on textarea at bounding box center [385, 342] width 390 height 37
type textarea "empty water tank of the washing machine and back in customer will dial to open …"
click at [229, 74] on select "Yes - date and time Yes - date but not time Yes - time but not date No - No fle…" at bounding box center [385, 73] width 390 height 19
select select "number:24"
click at [190, 64] on select "Yes - date and time Yes - date but not time Yes - time but not date No - No fle…" at bounding box center [385, 73] width 390 height 19
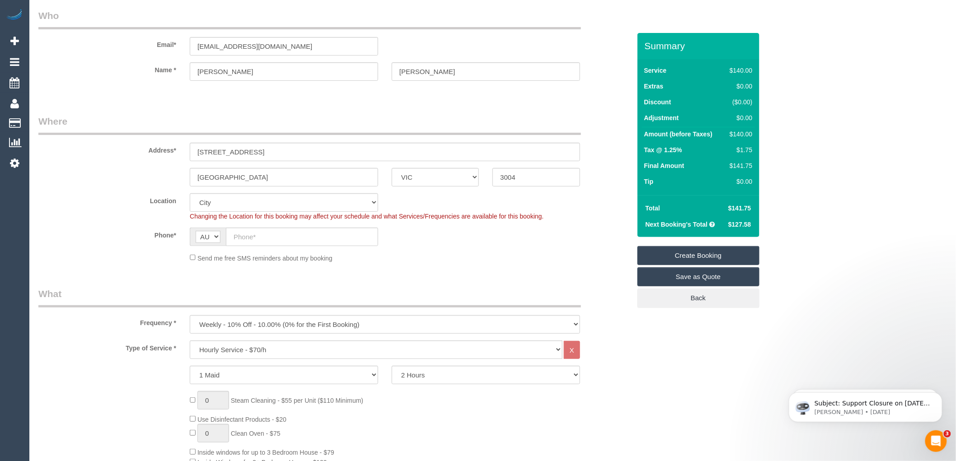
scroll to position [50, 0]
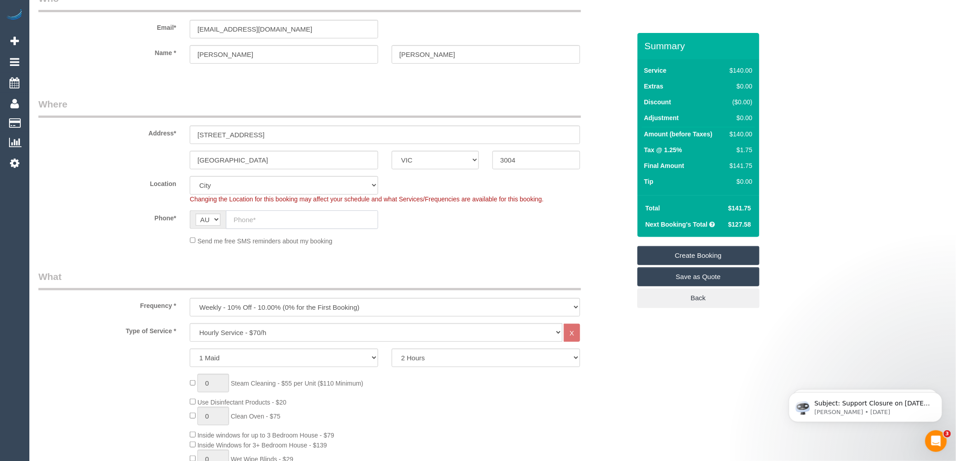
click at [240, 217] on input "text" at bounding box center [302, 219] width 152 height 19
click at [257, 219] on input "text" at bounding box center [302, 219] width 152 height 19
paste input "61 472 796 786"
drag, startPoint x: 241, startPoint y: 221, endPoint x: 220, endPoint y: 220, distance: 20.3
click at [220, 220] on div "AF AL DZ AD AO AI AQ AG AR AM AW AU AT AZ BS BH BD BB BY BE BZ BJ BM BT BO BA B…" at bounding box center [284, 219] width 188 height 19
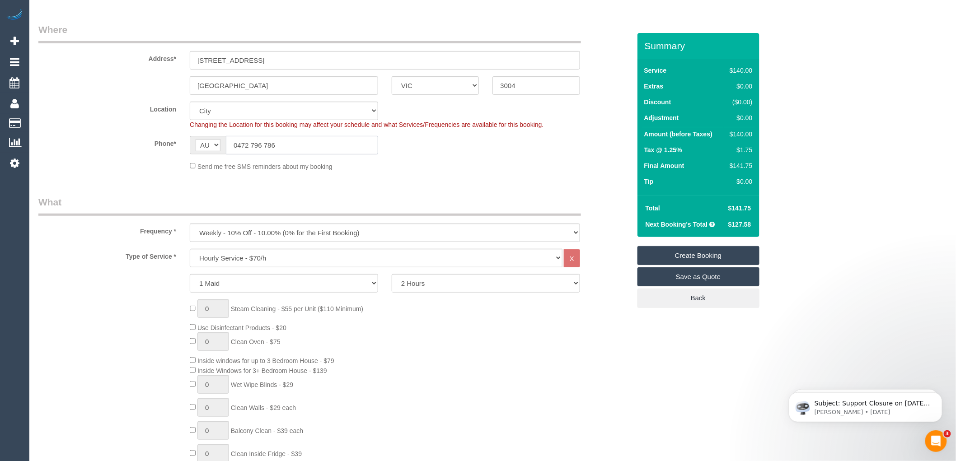
scroll to position [150, 0]
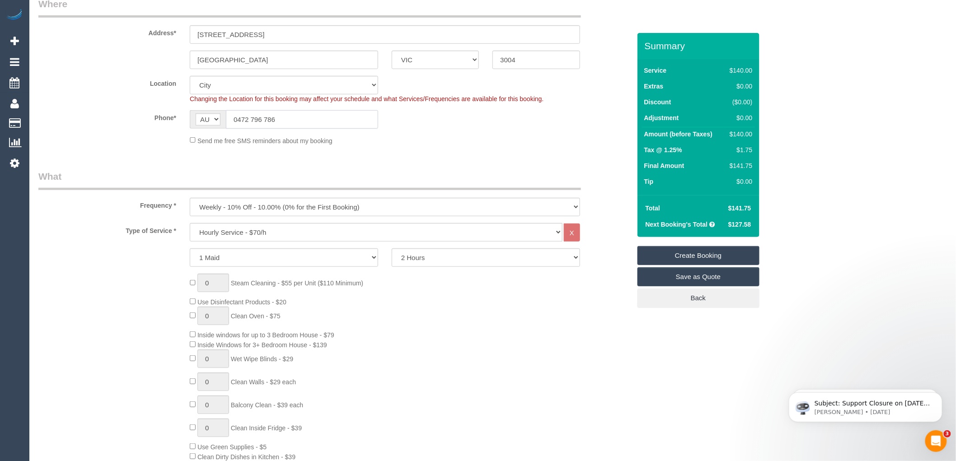
drag, startPoint x: 299, startPoint y: 117, endPoint x: 220, endPoint y: 121, distance: 78.7
click at [220, 121] on div "AF AL DZ AD AO AI AQ AG AR AM AW AU AT AZ BS BH BD BB BY BE BZ BJ BM BT BO BA B…" at bounding box center [284, 119] width 188 height 19
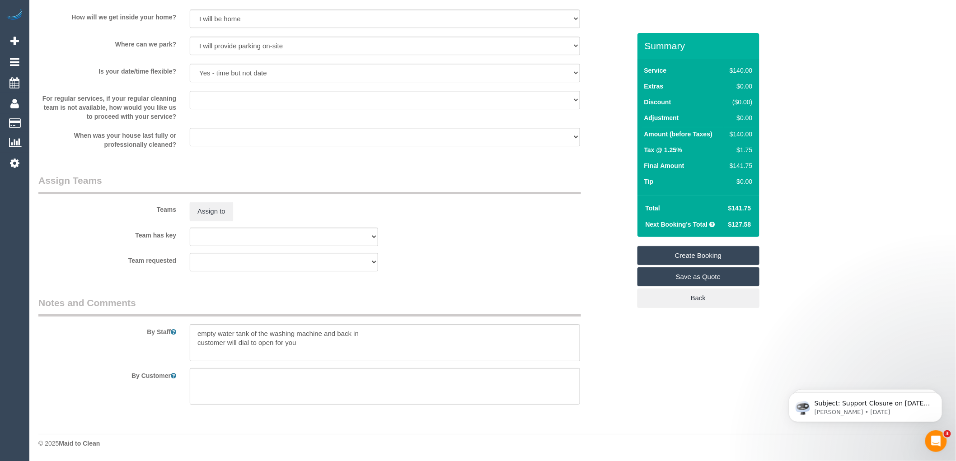
scroll to position [1219, 0]
type input "0472 796 786"
click at [305, 340] on textarea at bounding box center [385, 342] width 390 height 37
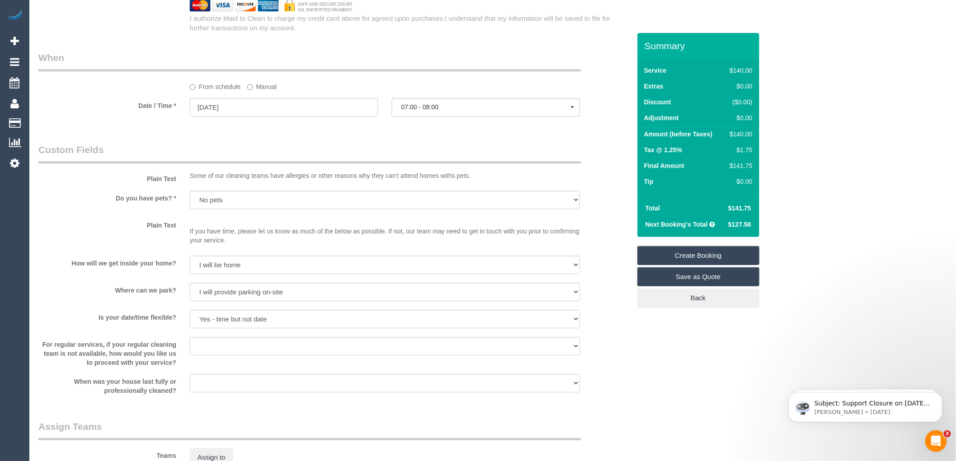
scroll to position [918, 0]
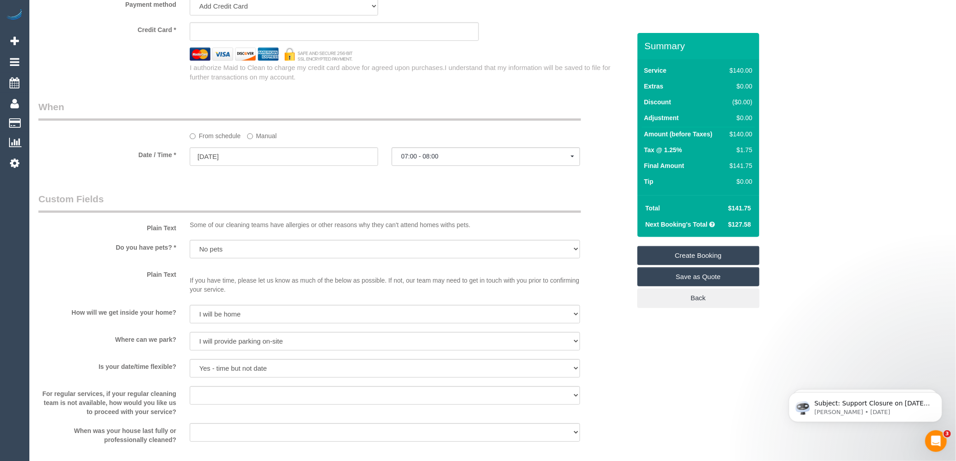
type textarea "empty water tank of the washing machine and back in customer will dial to open …"
click at [443, 160] on span "07:00 - 08:00" at bounding box center [485, 156] width 169 height 7
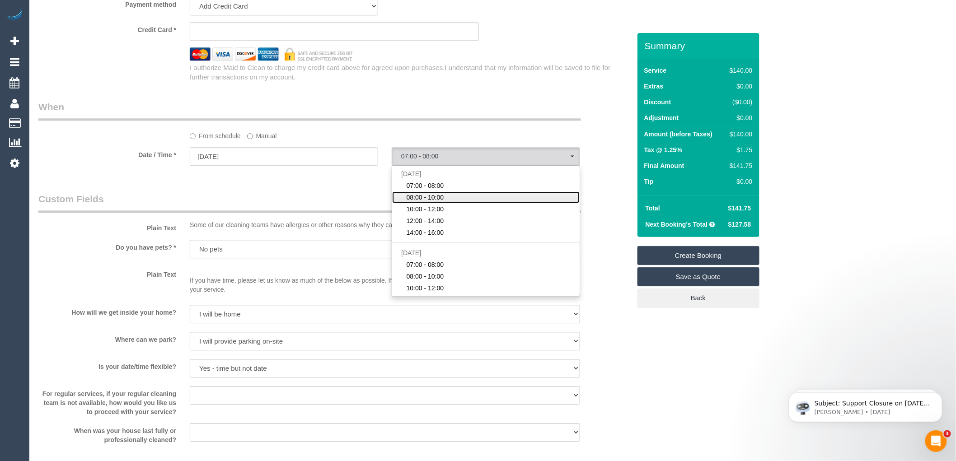
click at [431, 201] on span "08:00 - 10:00" at bounding box center [424, 197] width 37 height 9
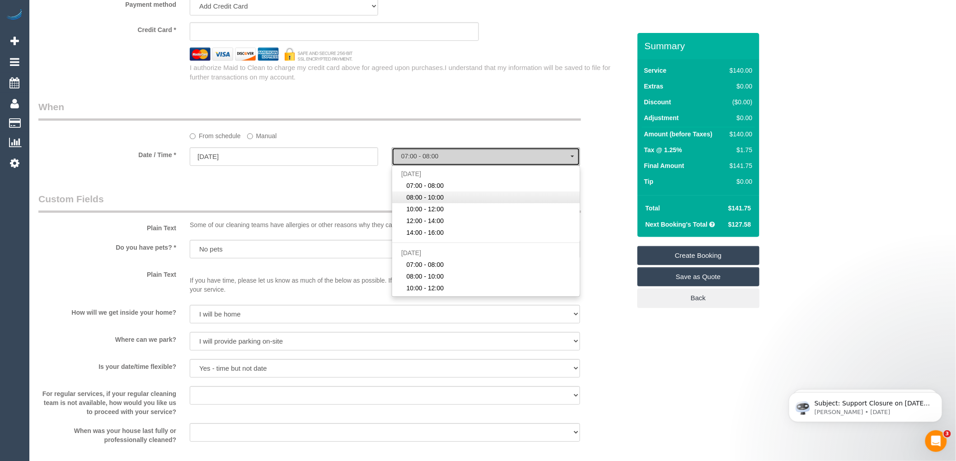
select select "spot2"
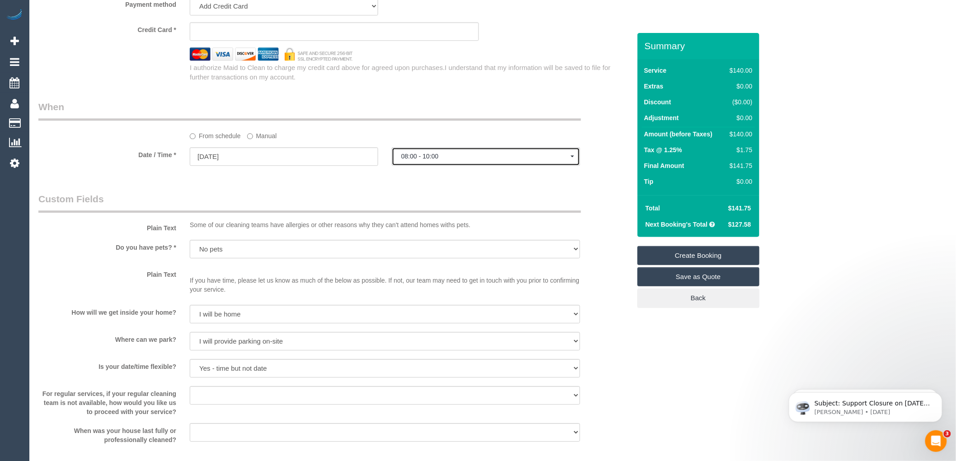
click at [423, 157] on button "08:00 - 10:00" at bounding box center [486, 156] width 188 height 19
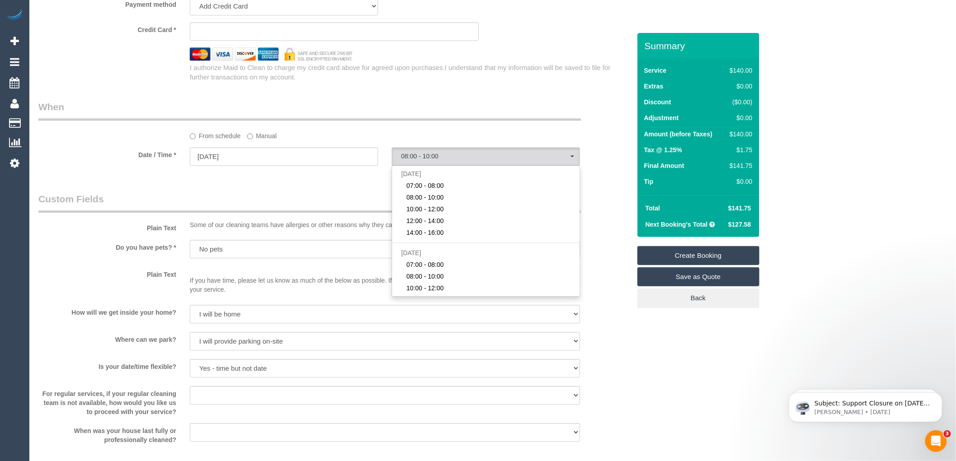
click at [261, 174] on fieldset "When From schedule Manual Date / Time * [DATE] 08:00 - 10:00 [DATE] 07:00 - 08:…" at bounding box center [334, 137] width 592 height 74
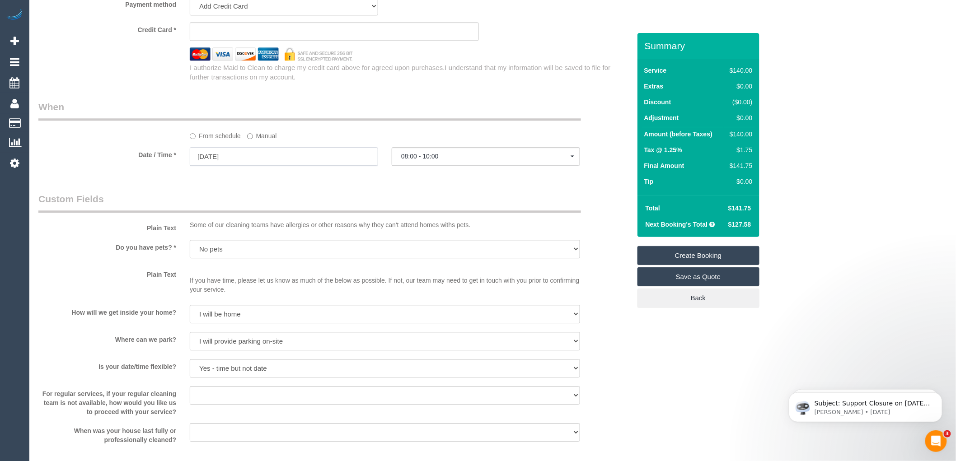
click at [248, 164] on input "[DATE]" at bounding box center [284, 156] width 188 height 19
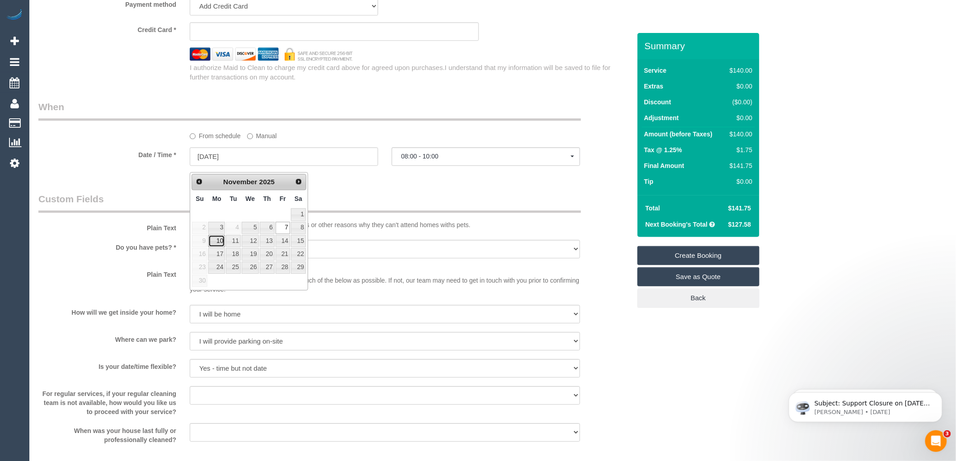
click at [219, 244] on link "10" at bounding box center [216, 241] width 17 height 12
type input "[DATE]"
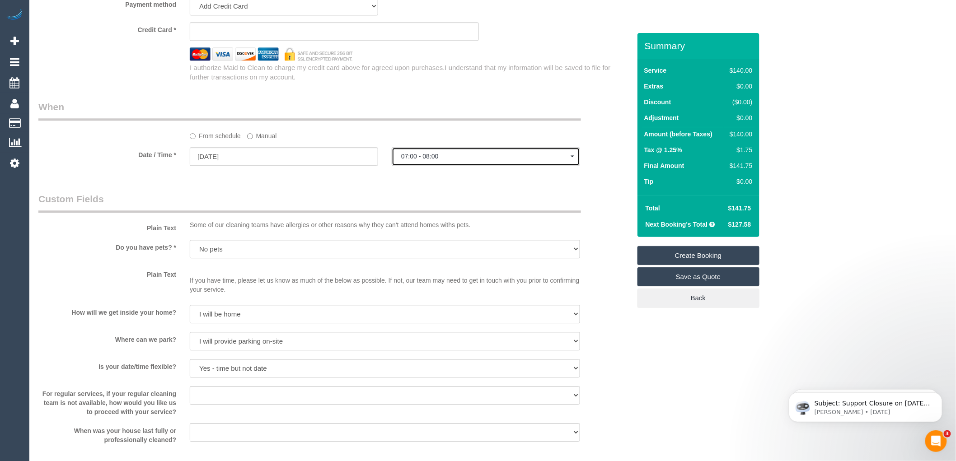
click at [454, 160] on span "07:00 - 08:00" at bounding box center [485, 156] width 169 height 7
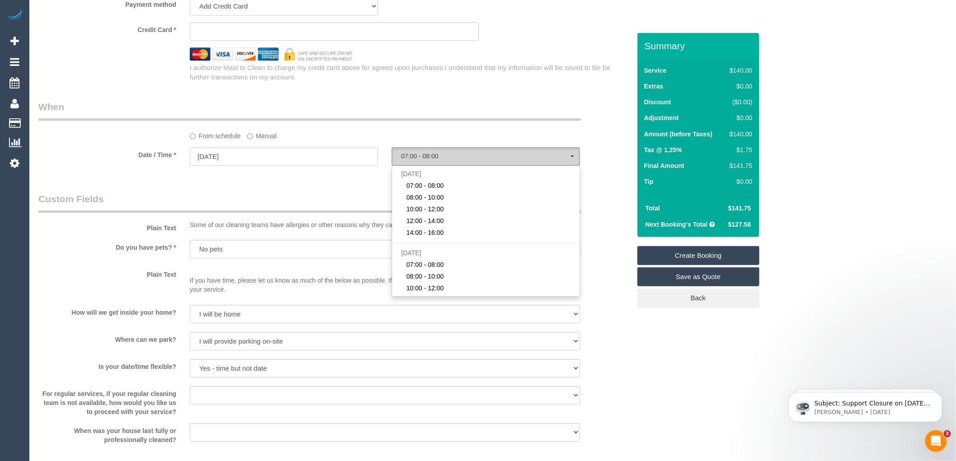
scroll to position [145, 0]
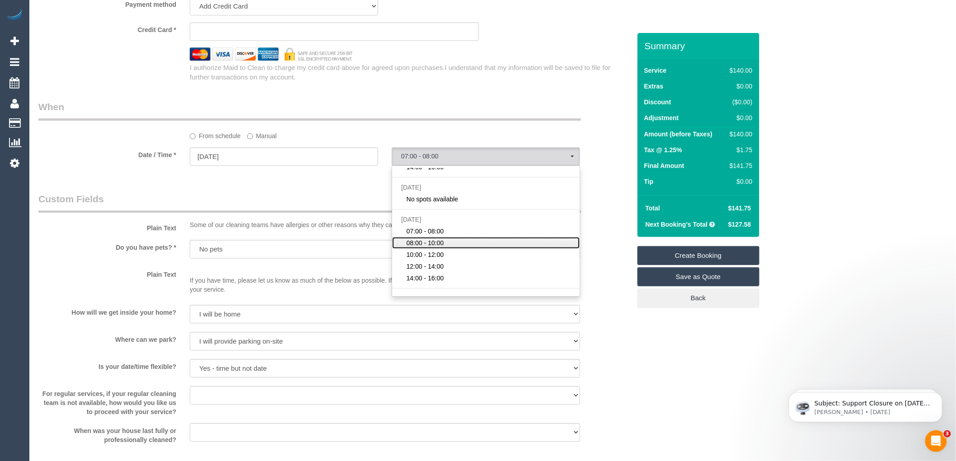
click at [426, 246] on span "08:00 - 10:00" at bounding box center [424, 242] width 37 height 9
select select "spot13"
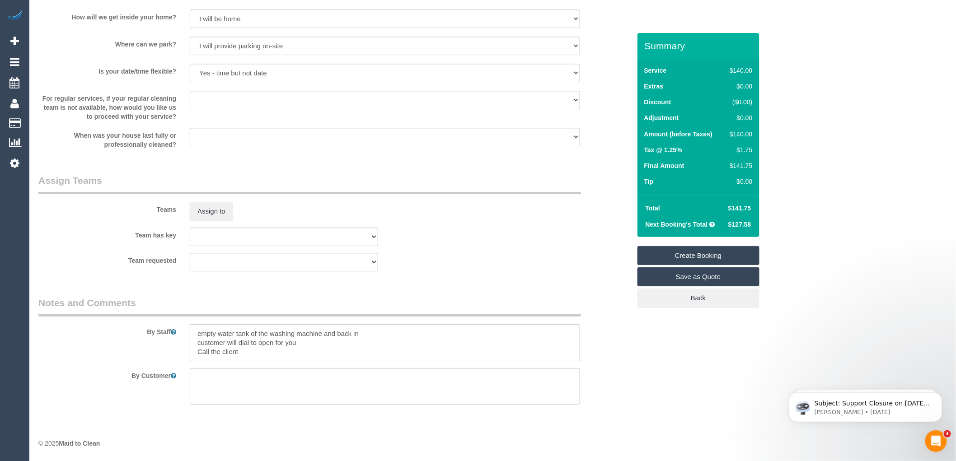
scroll to position [1219, 0]
click at [254, 349] on textarea at bounding box center [385, 342] width 390 height 37
click at [246, 348] on textarea at bounding box center [385, 342] width 390 height 37
click at [341, 345] on textarea at bounding box center [385, 342] width 390 height 37
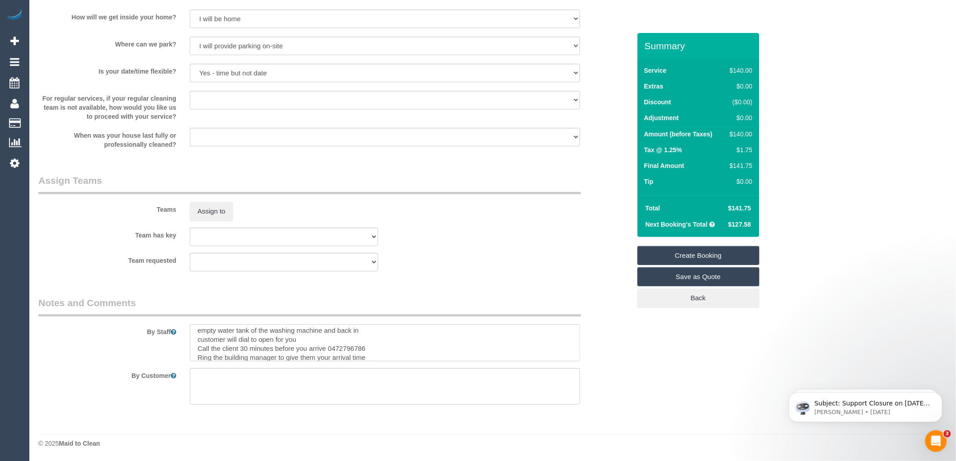
drag, startPoint x: 373, startPoint y: 345, endPoint x: 369, endPoint y: 345, distance: 4.6
click at [372, 345] on textarea at bounding box center [385, 342] width 390 height 37
type textarea "empty water tank of the washing machine and back in customer will dial to open …"
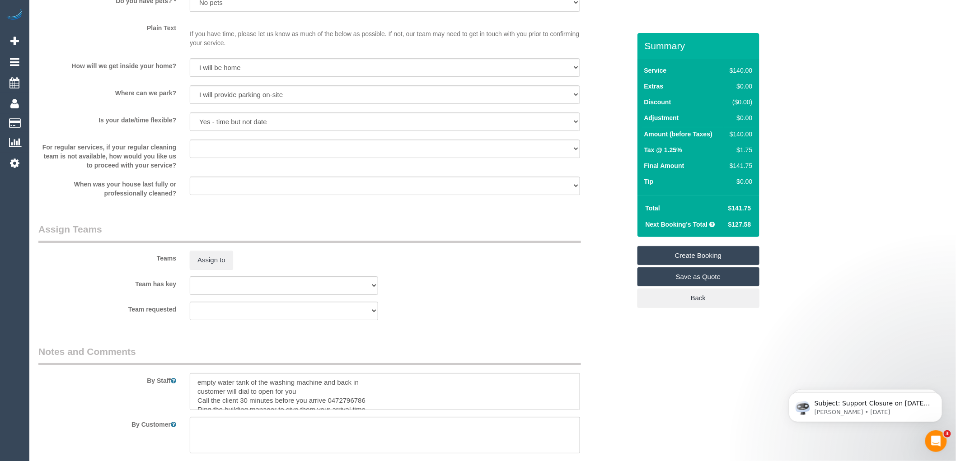
scroll to position [1018, 0]
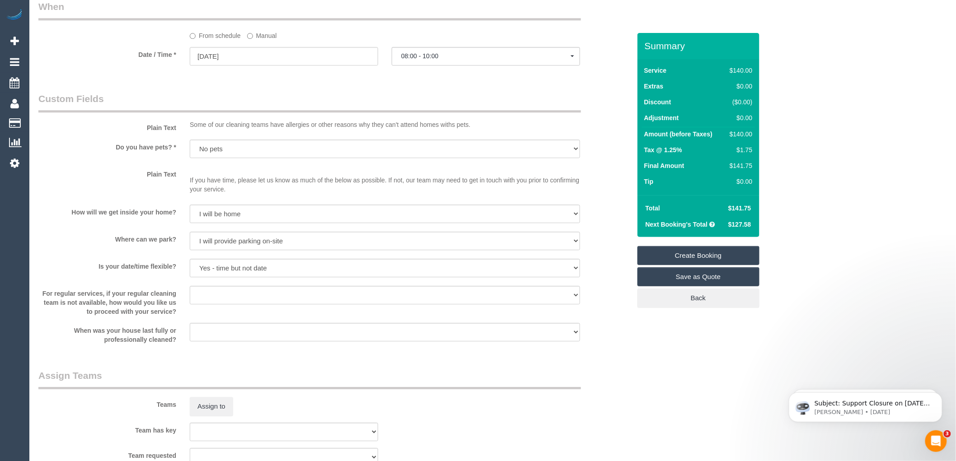
drag, startPoint x: 406, startPoint y: 210, endPoint x: 582, endPoint y: 133, distance: 192.3
click at [582, 133] on div "Some of our cleaning teams have allergies or other reasons why they can't atten…" at bounding box center [385, 126] width 404 height 13
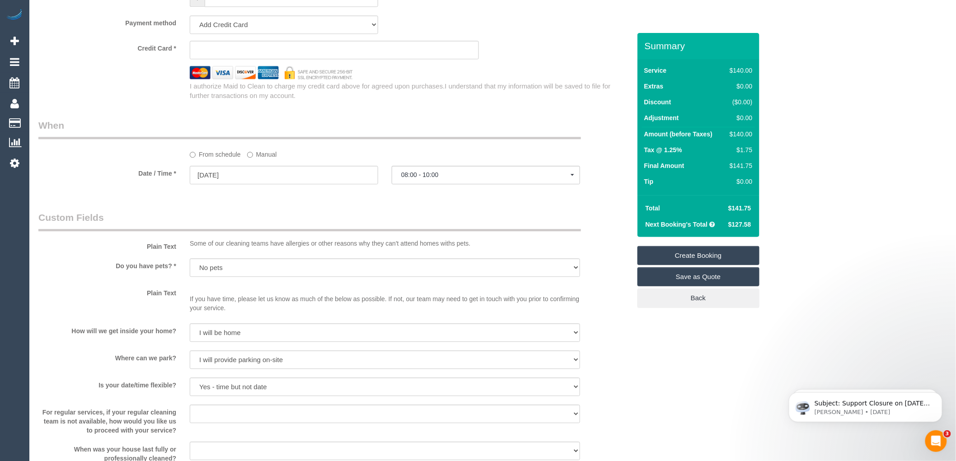
scroll to position [903, 0]
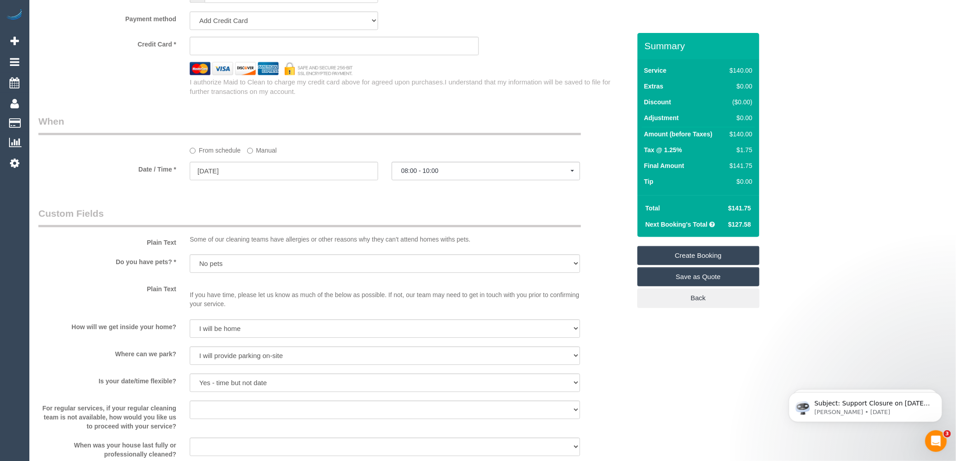
click at [232, 46] on sui-stripe-card at bounding box center [334, 46] width 289 height 19
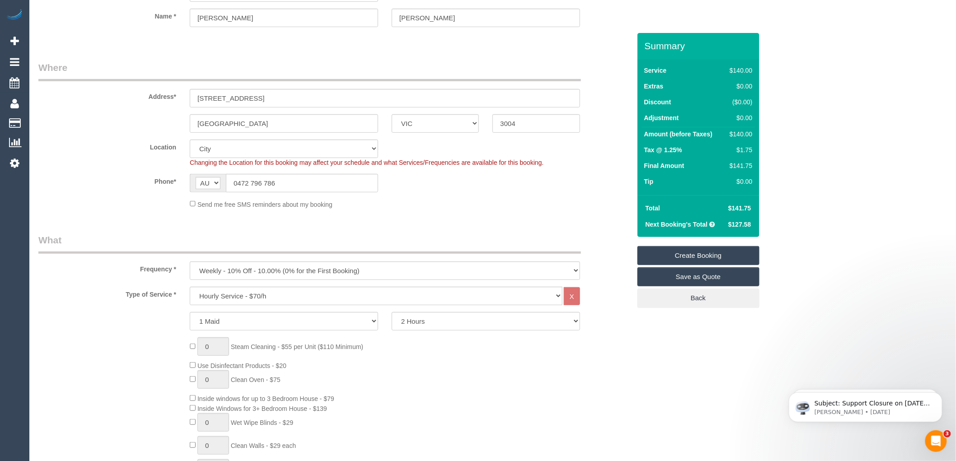
scroll to position [0, 0]
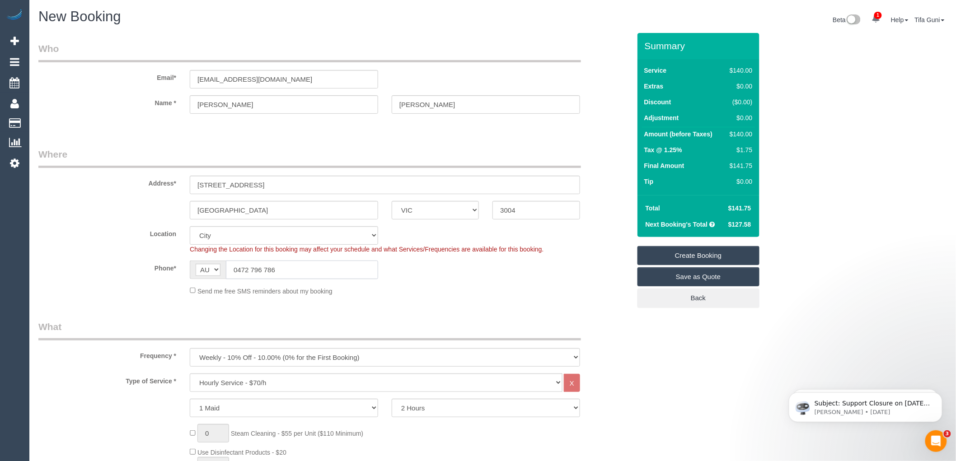
drag, startPoint x: 281, startPoint y: 268, endPoint x: 231, endPoint y: 270, distance: 50.6
click at [231, 270] on input "0472 796 786" at bounding box center [302, 270] width 152 height 19
drag, startPoint x: 283, startPoint y: 79, endPoint x: 169, endPoint y: 98, distance: 115.2
click at [169, 98] on sui-booking-customer "Email* [EMAIL_ADDRESS][DOMAIN_NAME] Name * [GEOGRAPHIC_DATA][PERSON_NAME]" at bounding box center [334, 82] width 592 height 81
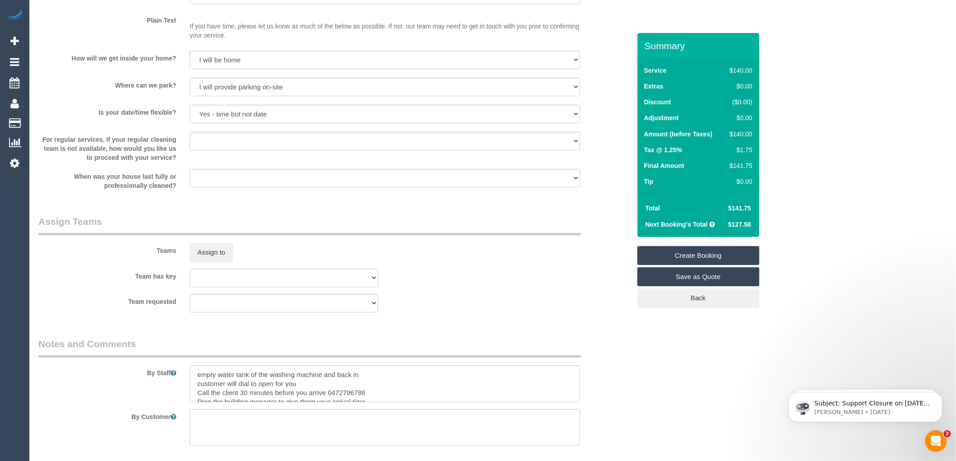
scroll to position [1204, 0]
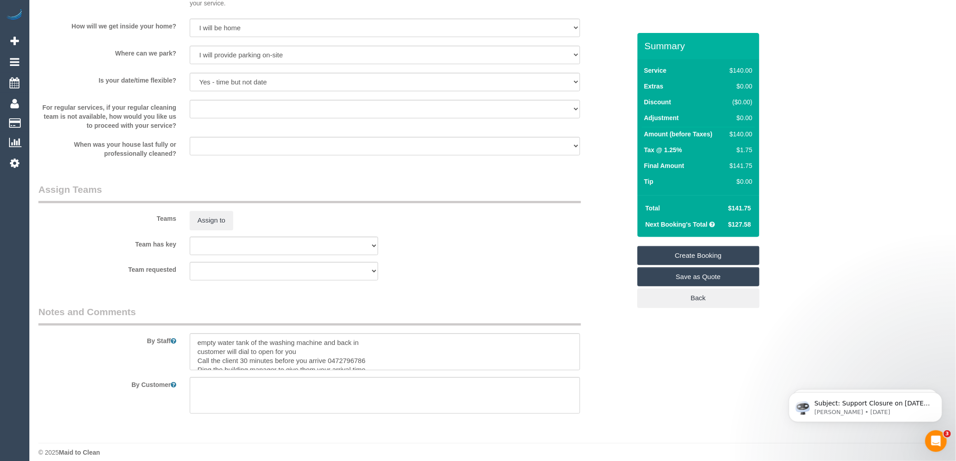
click at [700, 277] on link "Save as Quote" at bounding box center [698, 276] width 122 height 19
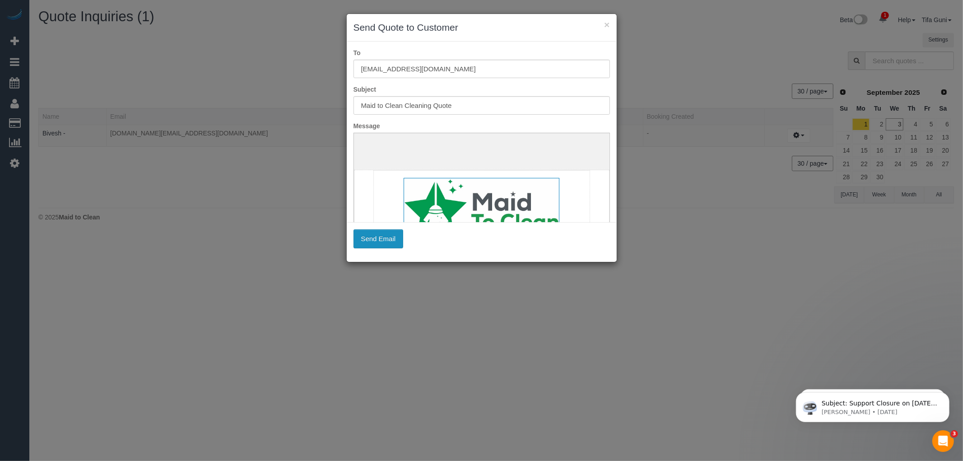
click at [375, 239] on button "Send Email" at bounding box center [379, 238] width 50 height 19
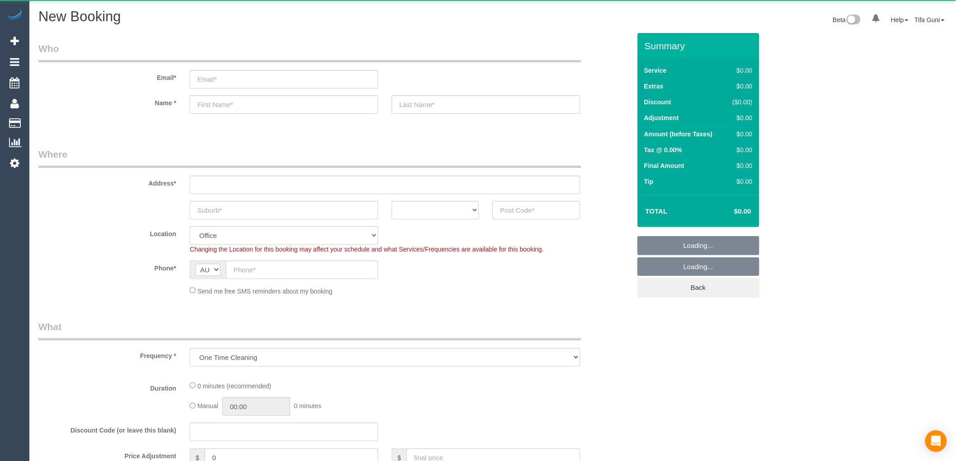
select select "object:822"
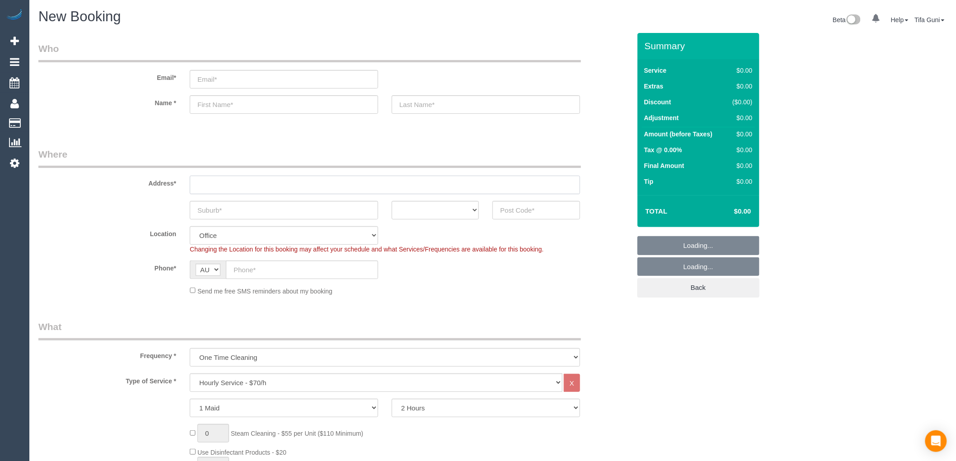
click at [209, 186] on input "text" at bounding box center [385, 185] width 390 height 19
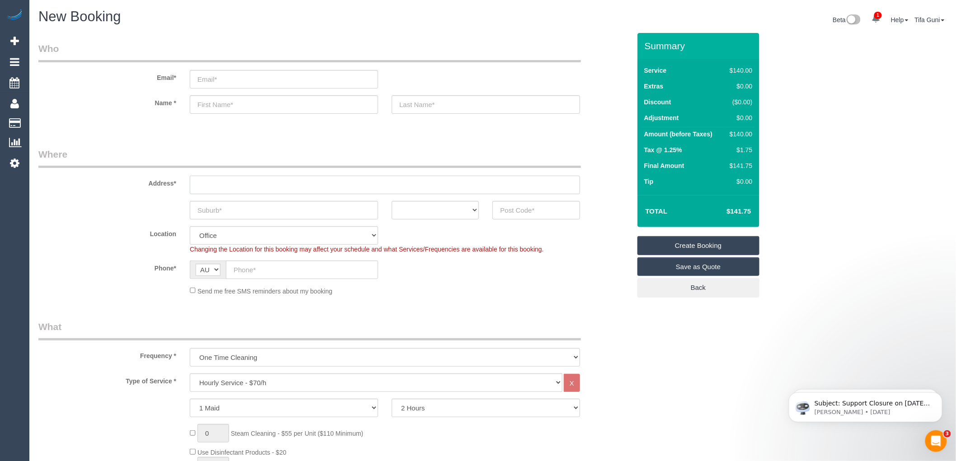
paste input "3 Brentwood Drive, Avondale Heights."
drag, startPoint x: 257, startPoint y: 183, endPoint x: 322, endPoint y: 187, distance: 64.2
click at [322, 187] on input "3 Brentwood Drive, Avondale Heights." at bounding box center [385, 185] width 390 height 19
type input "3 Brentwood Drive,"
click at [213, 204] on input "text" at bounding box center [284, 210] width 188 height 19
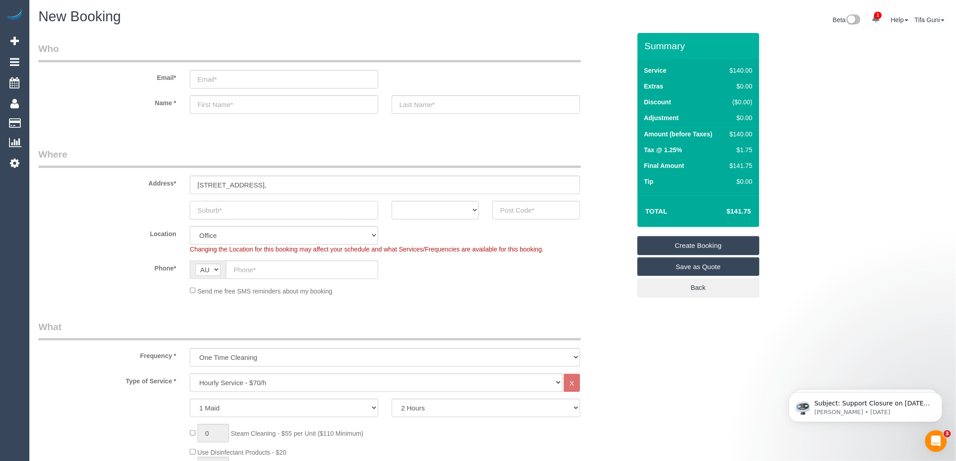
paste input "Avondale Heights."
type input "Avondale Heights."
click at [441, 213] on select "ACT [GEOGRAPHIC_DATA] NT [GEOGRAPHIC_DATA] SA TAS [GEOGRAPHIC_DATA] [GEOGRAPHIC…" at bounding box center [435, 210] width 87 height 19
select select "VIC"
click at [392, 201] on select "ACT [GEOGRAPHIC_DATA] NT [GEOGRAPHIC_DATA] SA TAS [GEOGRAPHIC_DATA] [GEOGRAPHIC…" at bounding box center [435, 210] width 87 height 19
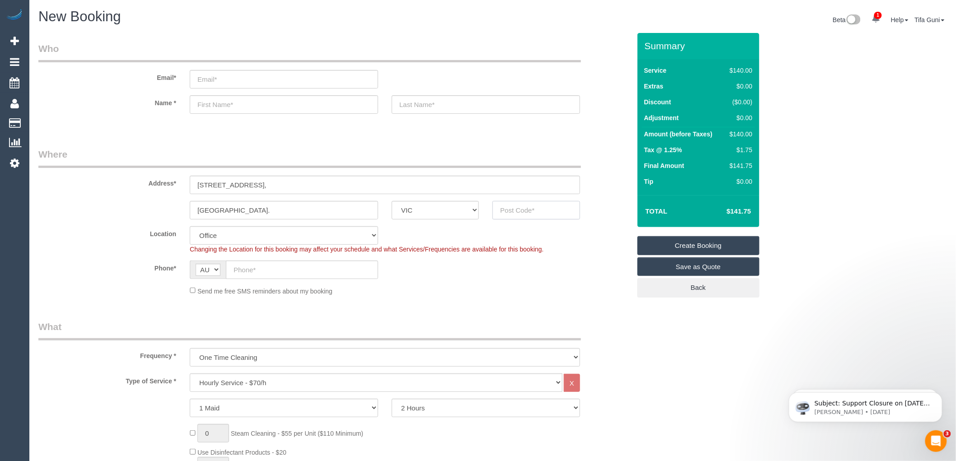
click at [521, 210] on input "text" at bounding box center [535, 210] width 87 height 19
type input "3044"
select select "61"
select select "object:2078"
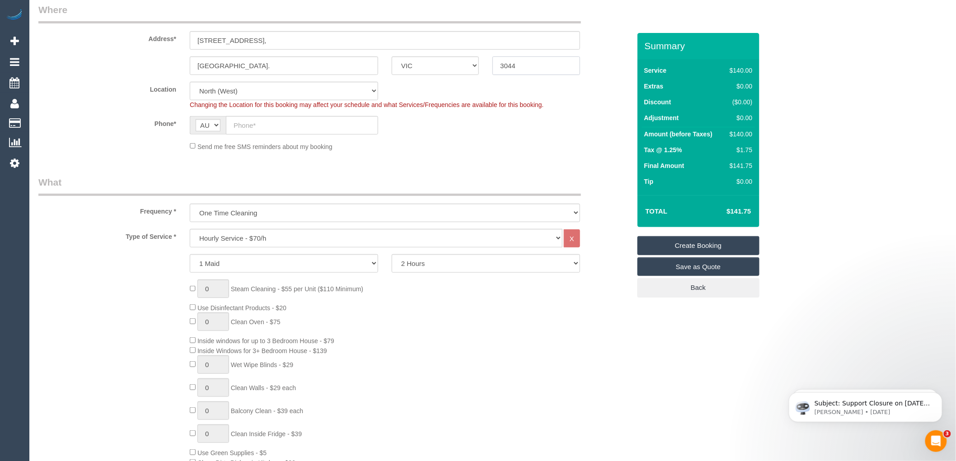
scroll to position [150, 0]
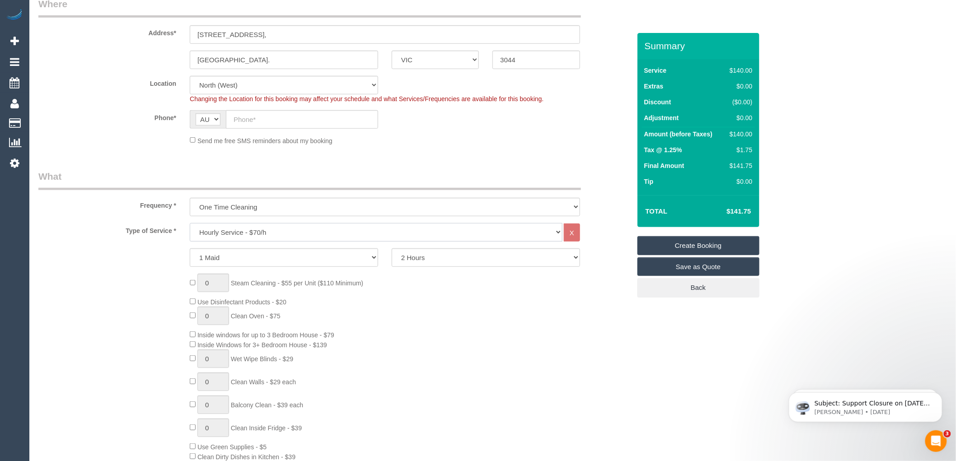
click at [248, 237] on select "Hourly Service - $70/h Hourly Service - $65/h Hourly Service - $60/h Hourly Ser…" at bounding box center [376, 232] width 373 height 19
click at [252, 206] on select "One Time Cleaning Weekly - 10% Off - 10.00% (0% for the First Booking) Fortnigh…" at bounding box center [385, 207] width 390 height 19
click at [266, 233] on select "Hourly Service - $70/h Hourly Service - $65/h Hourly Service - $60/h Hourly Ser…" at bounding box center [376, 232] width 373 height 19
select select "212"
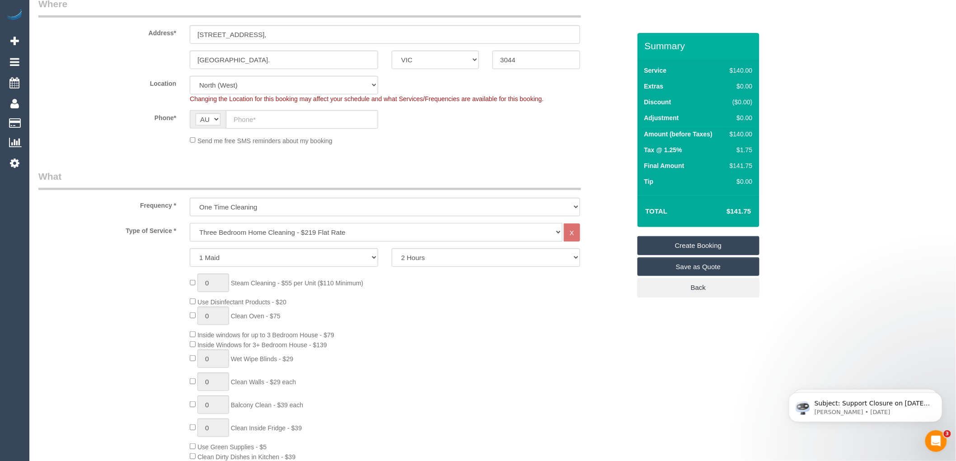
click at [190, 224] on select "Hourly Service - $70/h Hourly Service - $65/h Hourly Service - $60/h Hourly Ser…" at bounding box center [376, 232] width 373 height 19
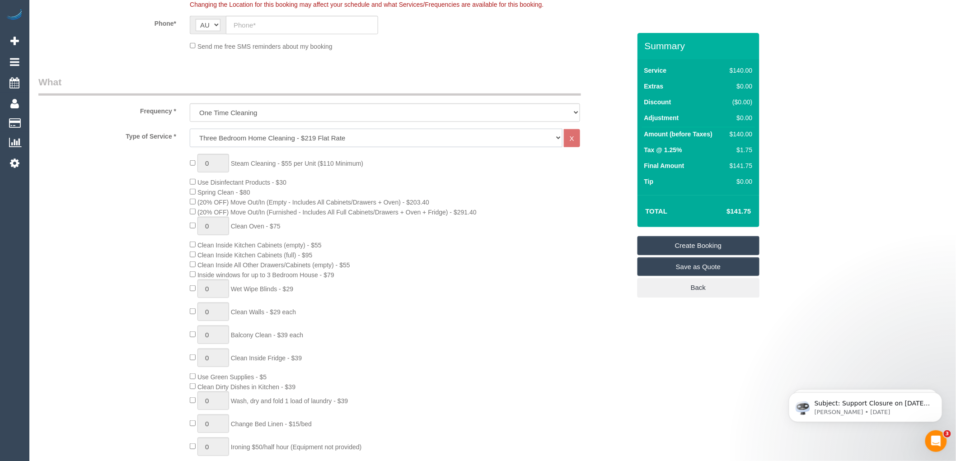
scroll to position [251, 0]
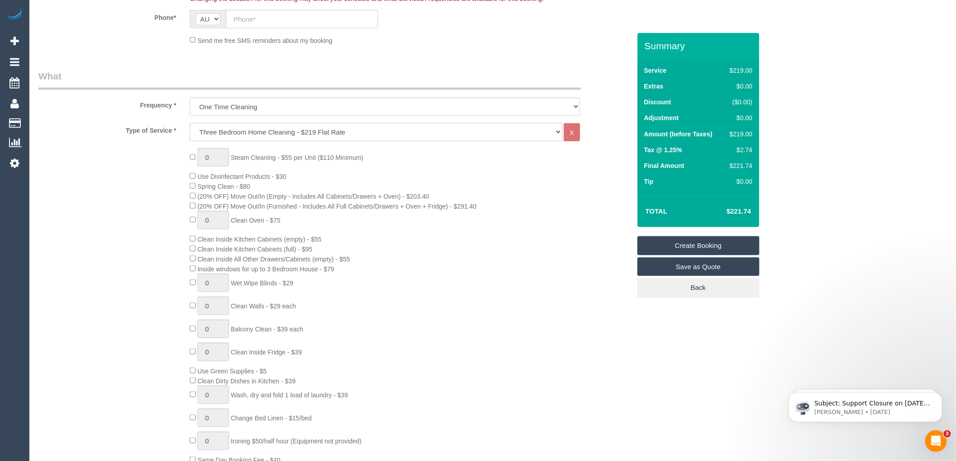
click at [439, 184] on div "0 Steam Cleaning - $55 per Unit ($110 Minimum) Use Disinfectant Products - $30 …" at bounding box center [410, 306] width 454 height 317
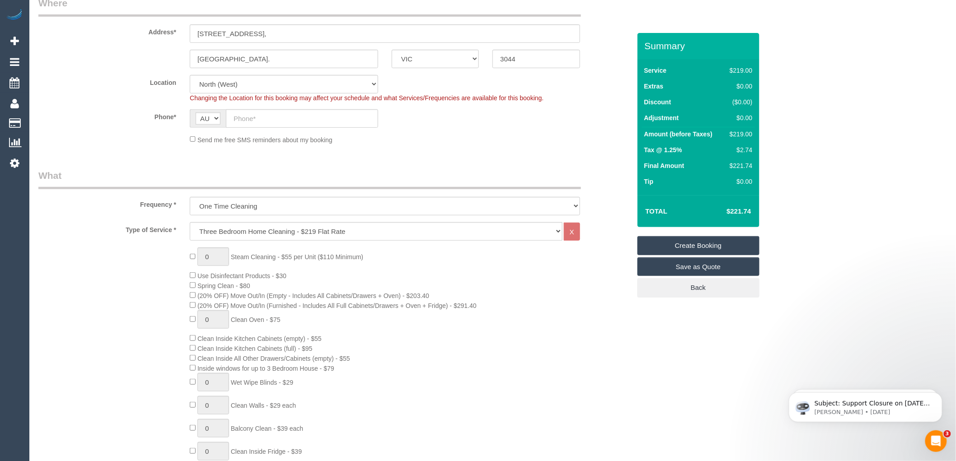
scroll to position [150, 0]
drag, startPoint x: 752, startPoint y: 213, endPoint x: 724, endPoint y: 211, distance: 28.0
click at [724, 211] on td "$221.74" at bounding box center [725, 211] width 59 height 23
copy h4 "$221.74"
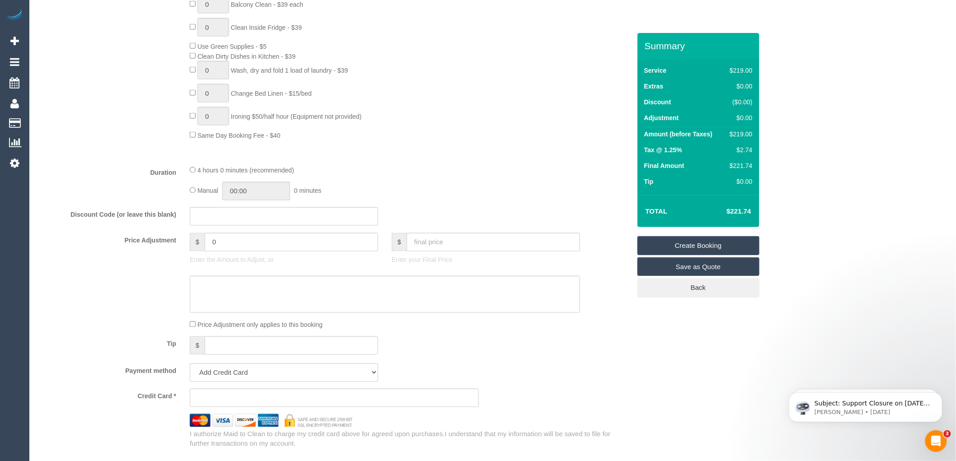
scroll to position [602, 0]
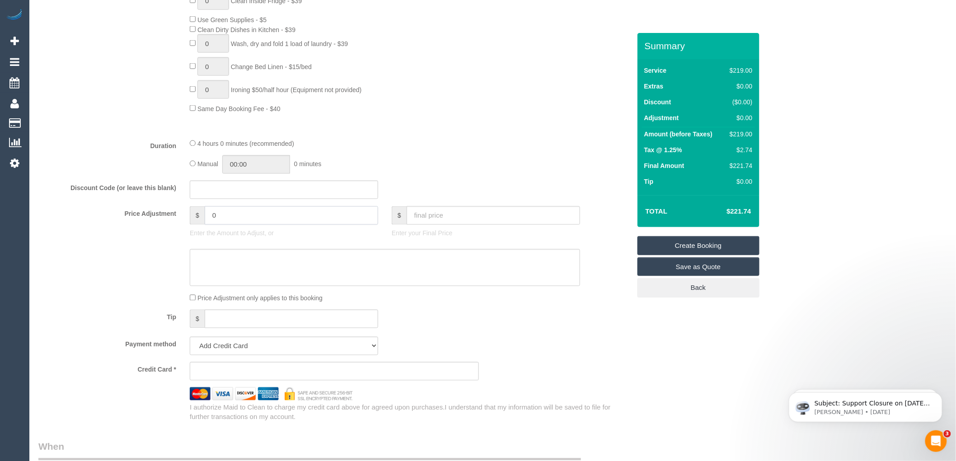
click at [226, 225] on input "0" at bounding box center [291, 215] width 173 height 19
type input "70"
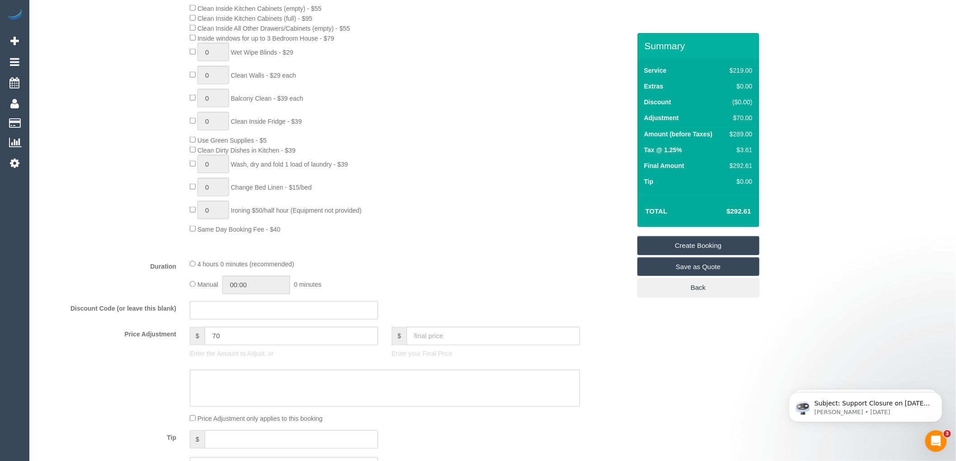
scroll to position [452, 0]
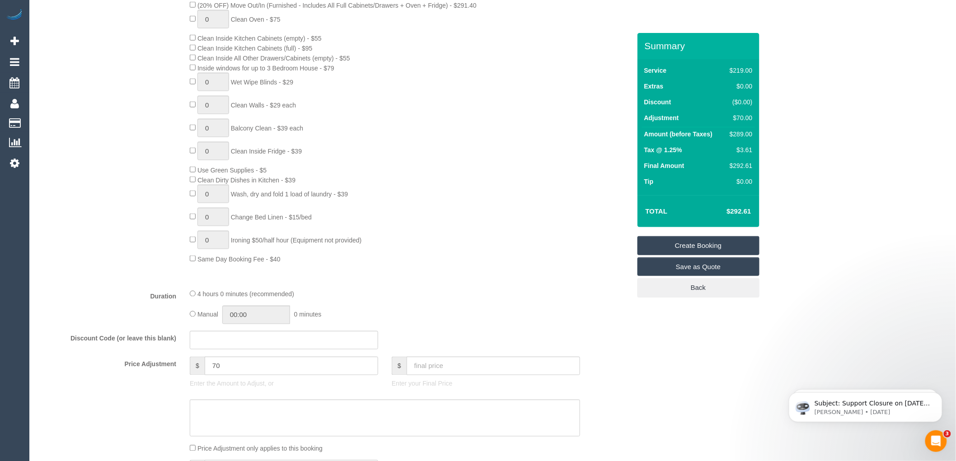
drag, startPoint x: 748, startPoint y: 209, endPoint x: 732, endPoint y: 207, distance: 16.8
click at [732, 207] on div "Total $292.61" at bounding box center [698, 211] width 122 height 32
copy table "Total $"
